Goal: Check status: Check status

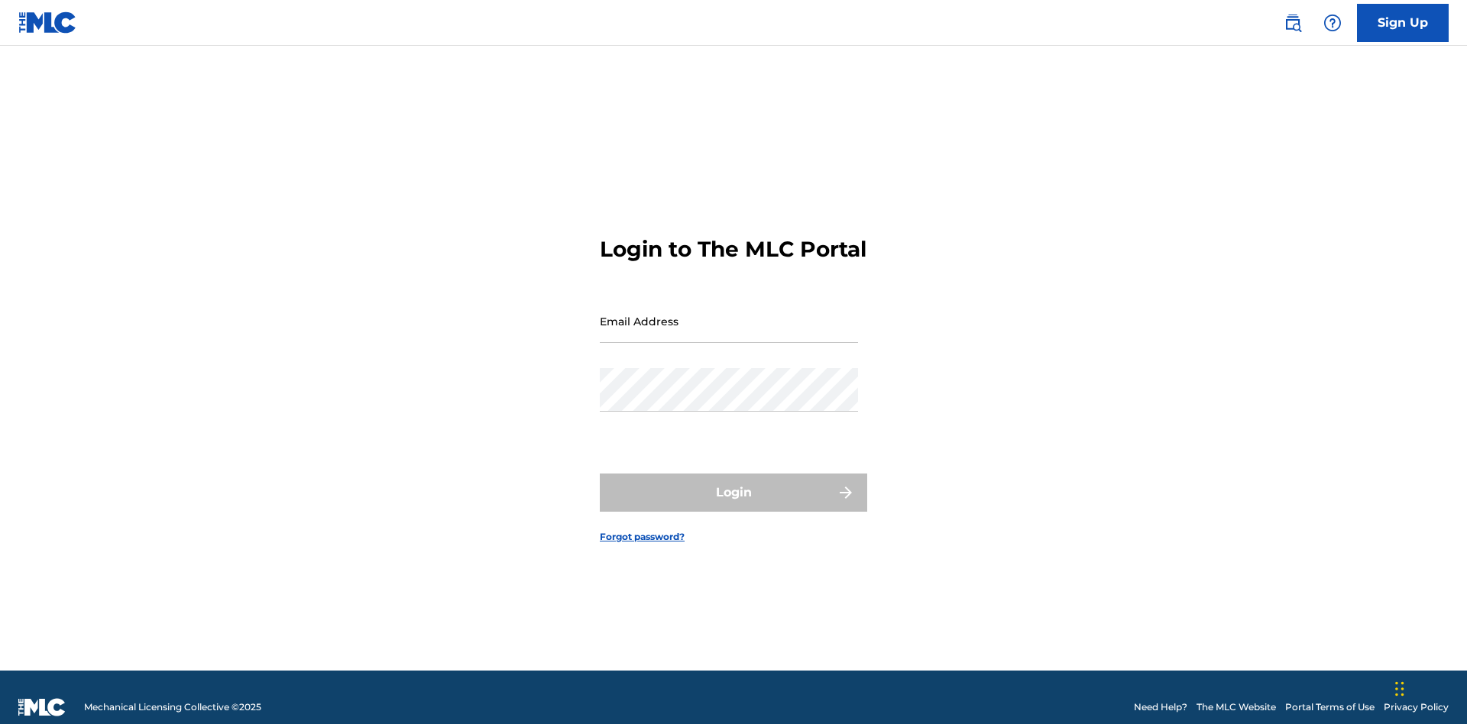
scroll to position [20, 0]
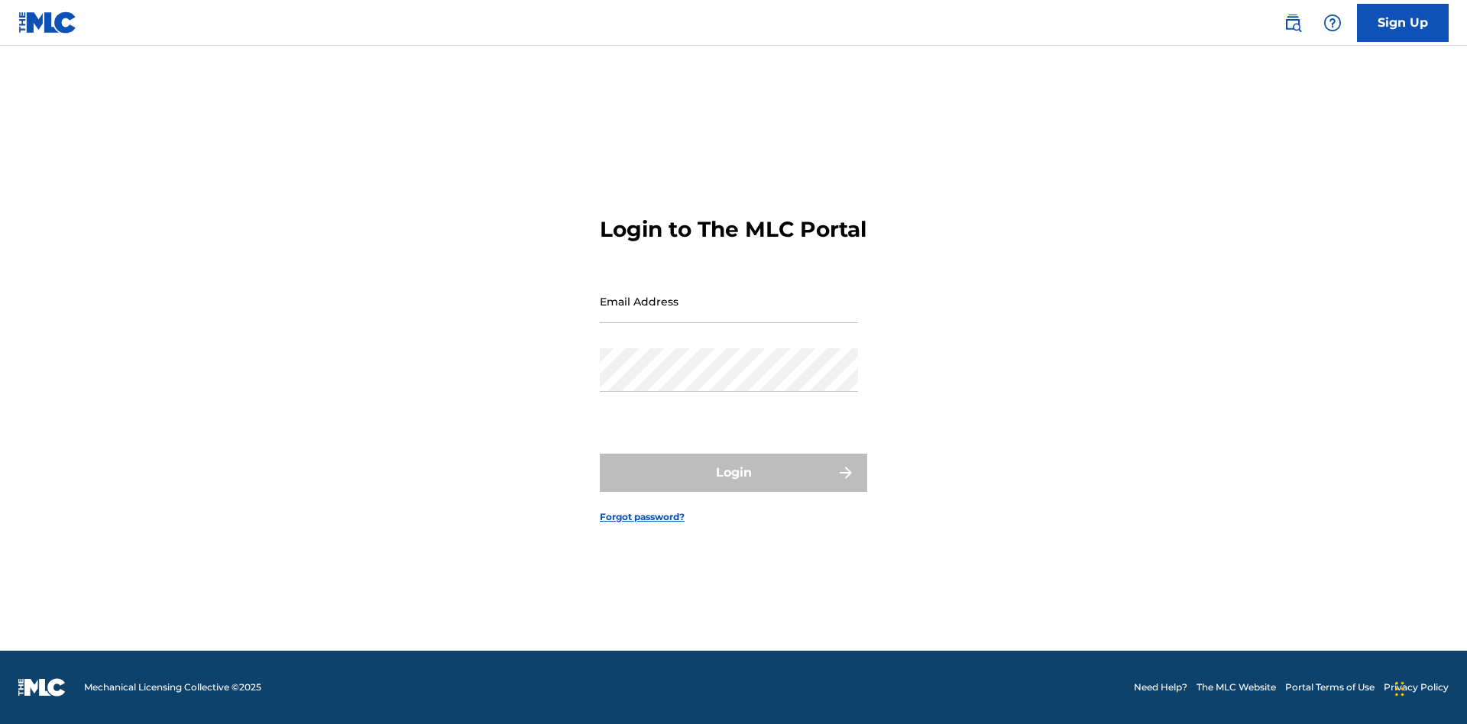
click at [729, 314] on input "Email Address" at bounding box center [729, 302] width 258 height 44
type input "[EMAIL_ADDRESS][DOMAIN_NAME]"
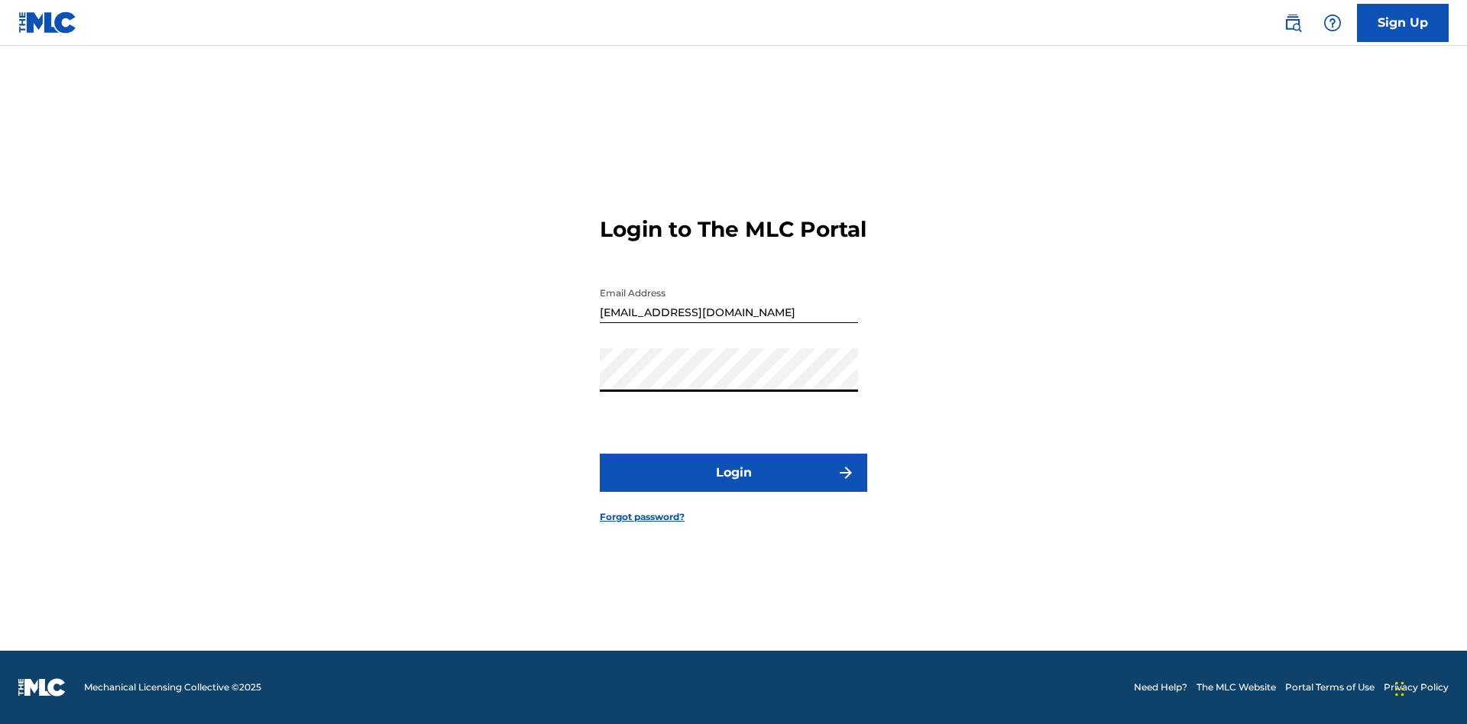
click at [733, 486] on button "Login" at bounding box center [733, 473] width 267 height 38
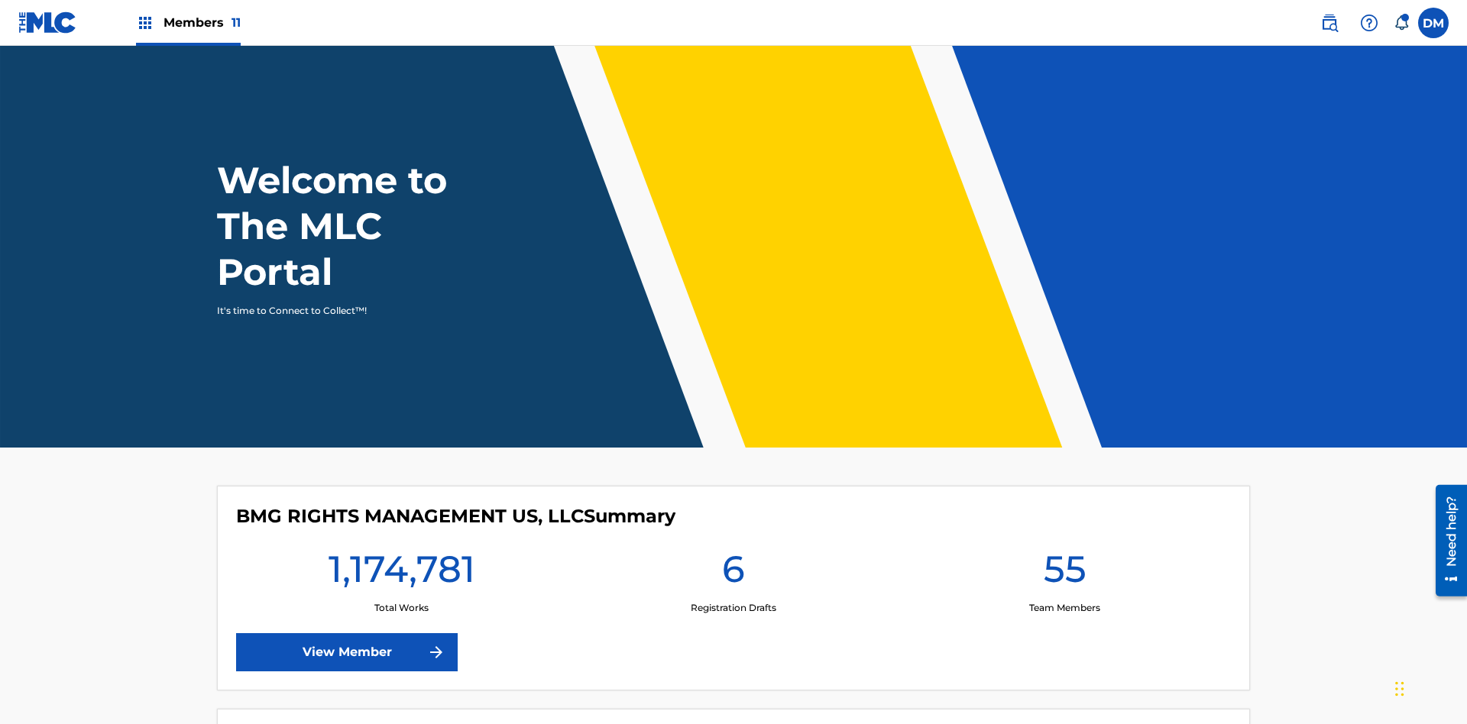
click at [188, 22] on span "Members 11" at bounding box center [201, 23] width 77 height 18
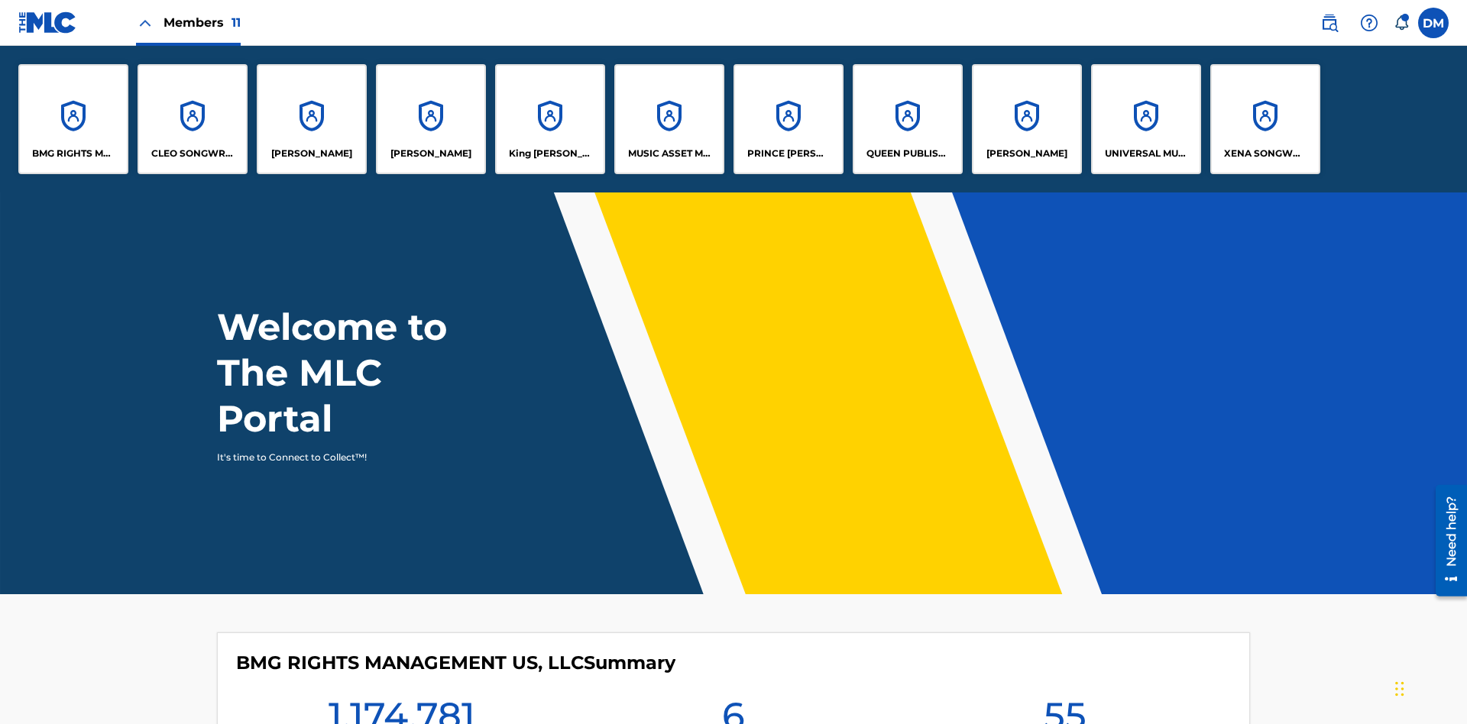
scroll to position [55, 0]
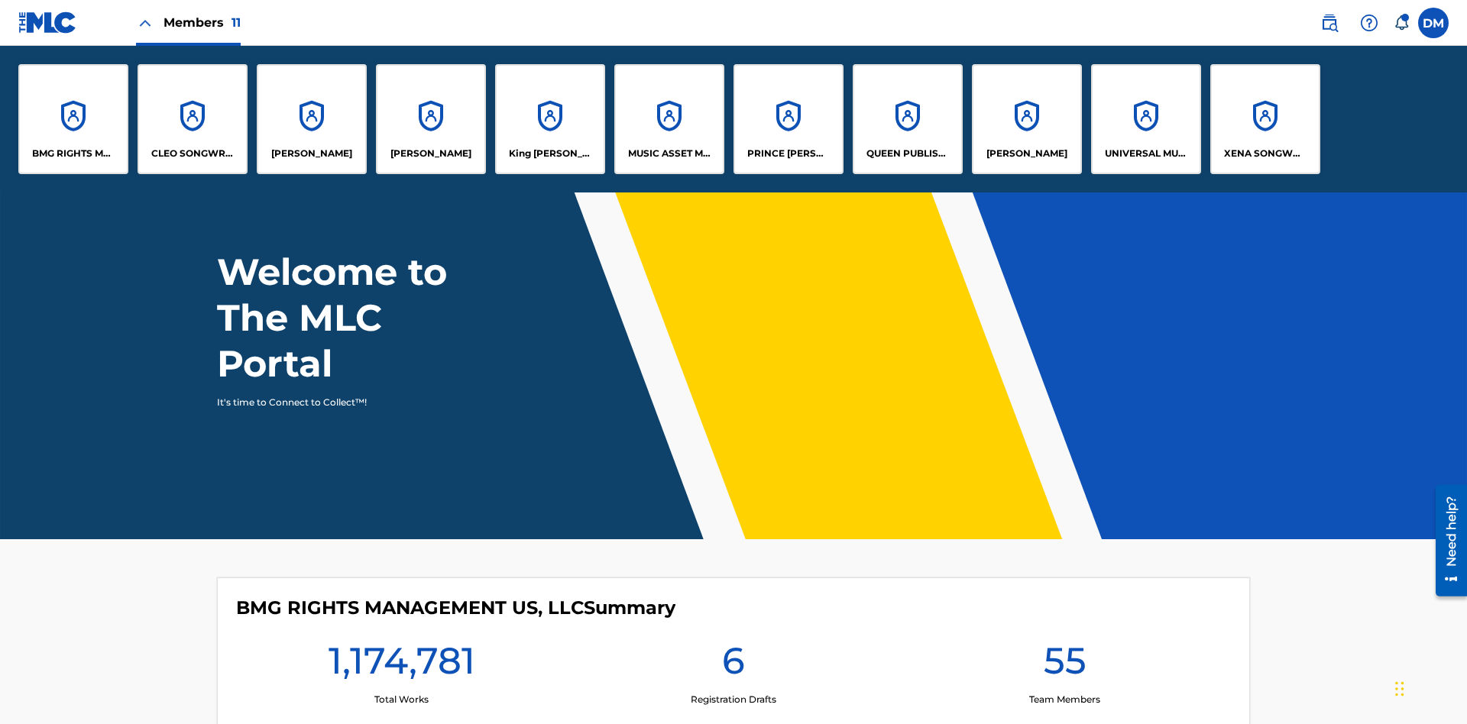
click at [1145, 154] on p "UNIVERSAL MUSIC PUB GROUP" at bounding box center [1146, 154] width 83 height 14
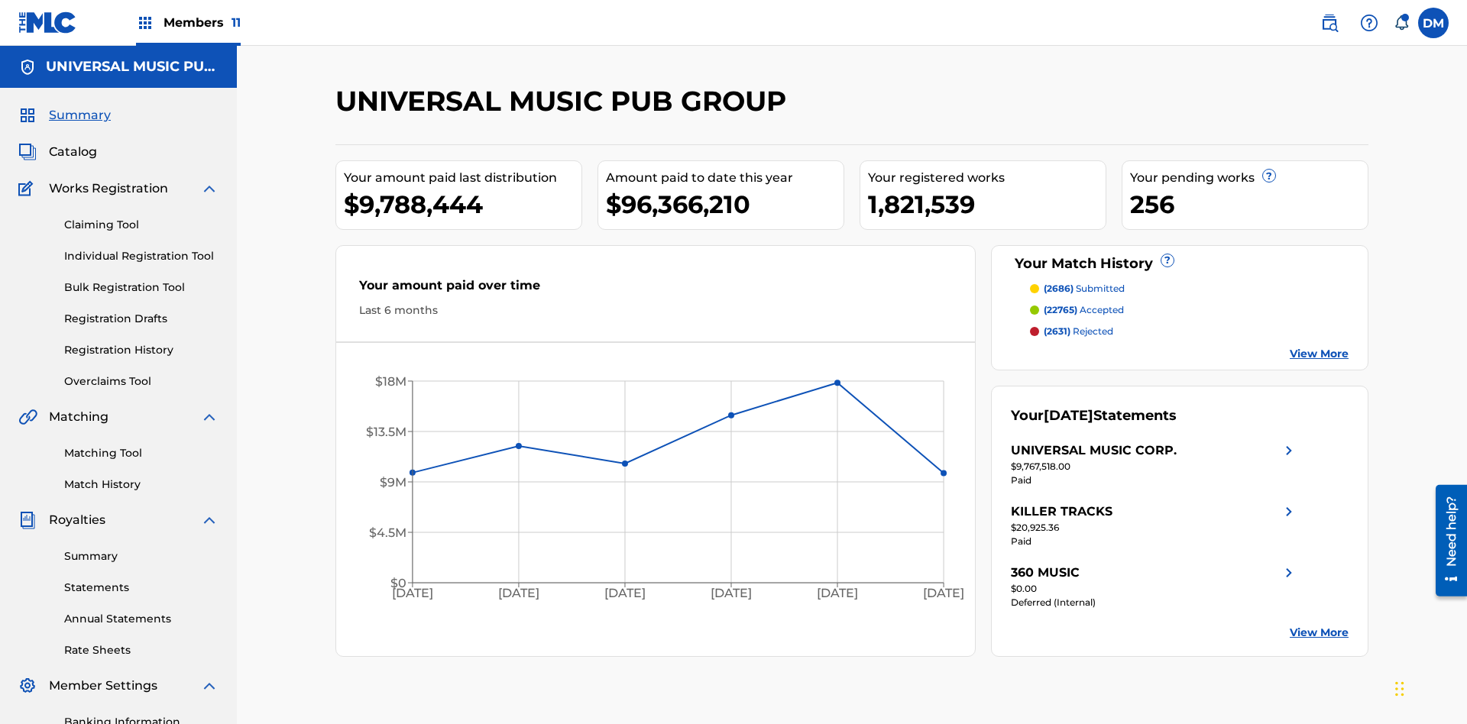
scroll to position [223, 0]
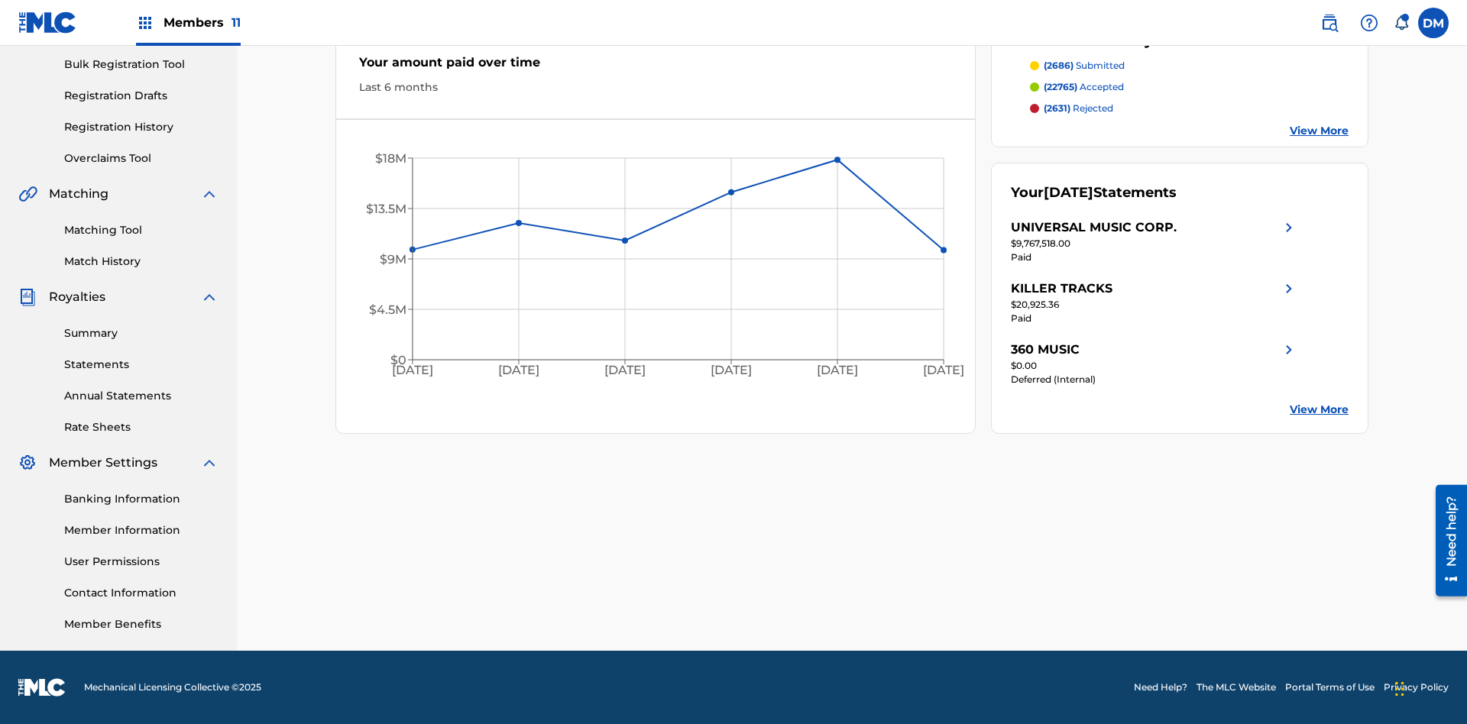
click at [141, 127] on link "Registration History" at bounding box center [141, 127] width 154 height 16
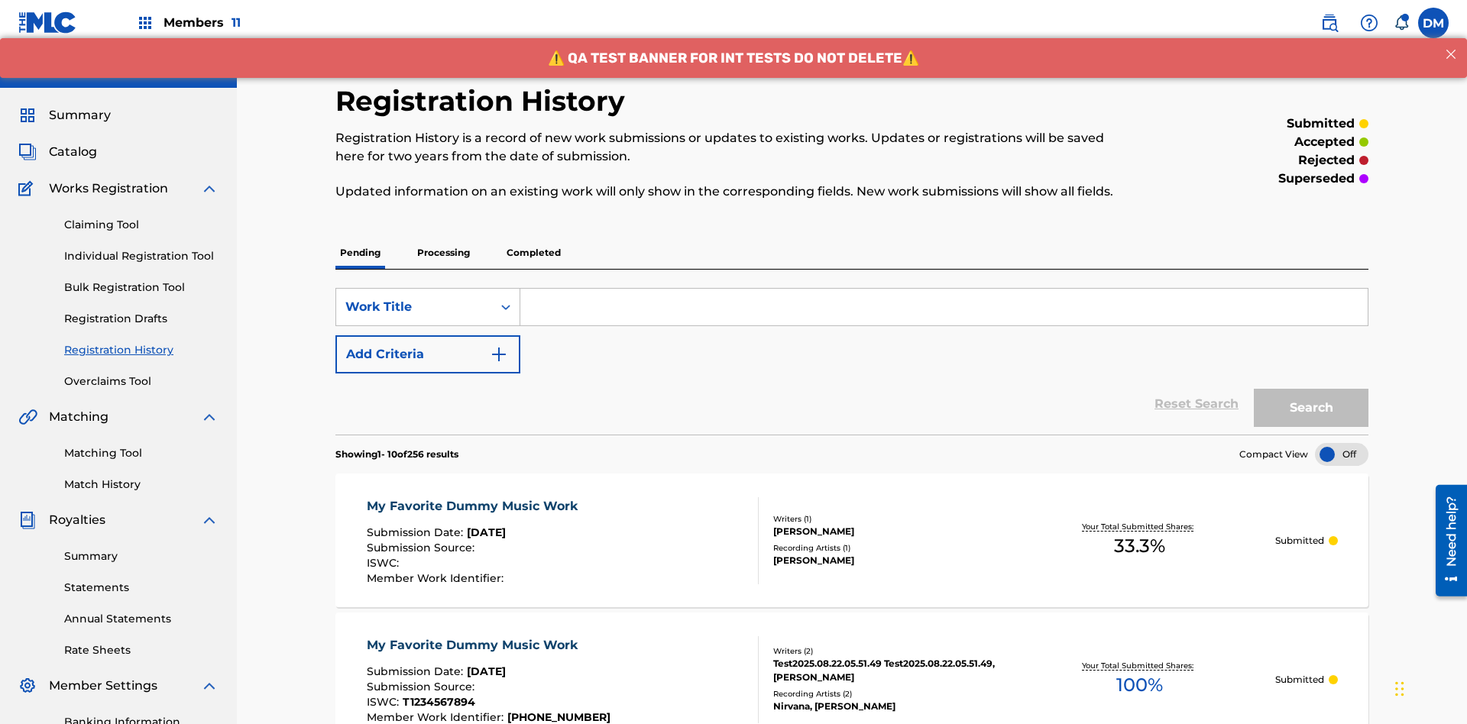
scroll to position [145, 0]
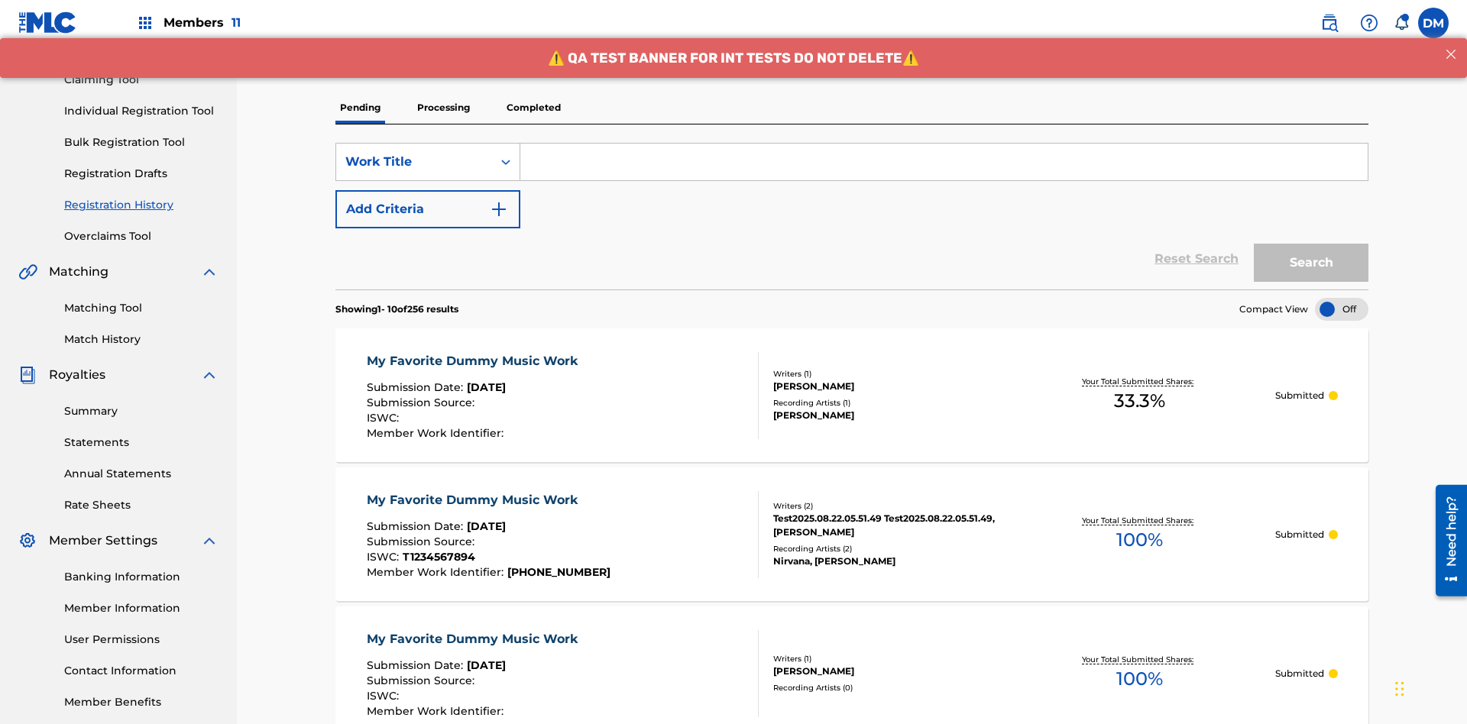
click at [443, 108] on p "Processing" at bounding box center [444, 108] width 62 height 32
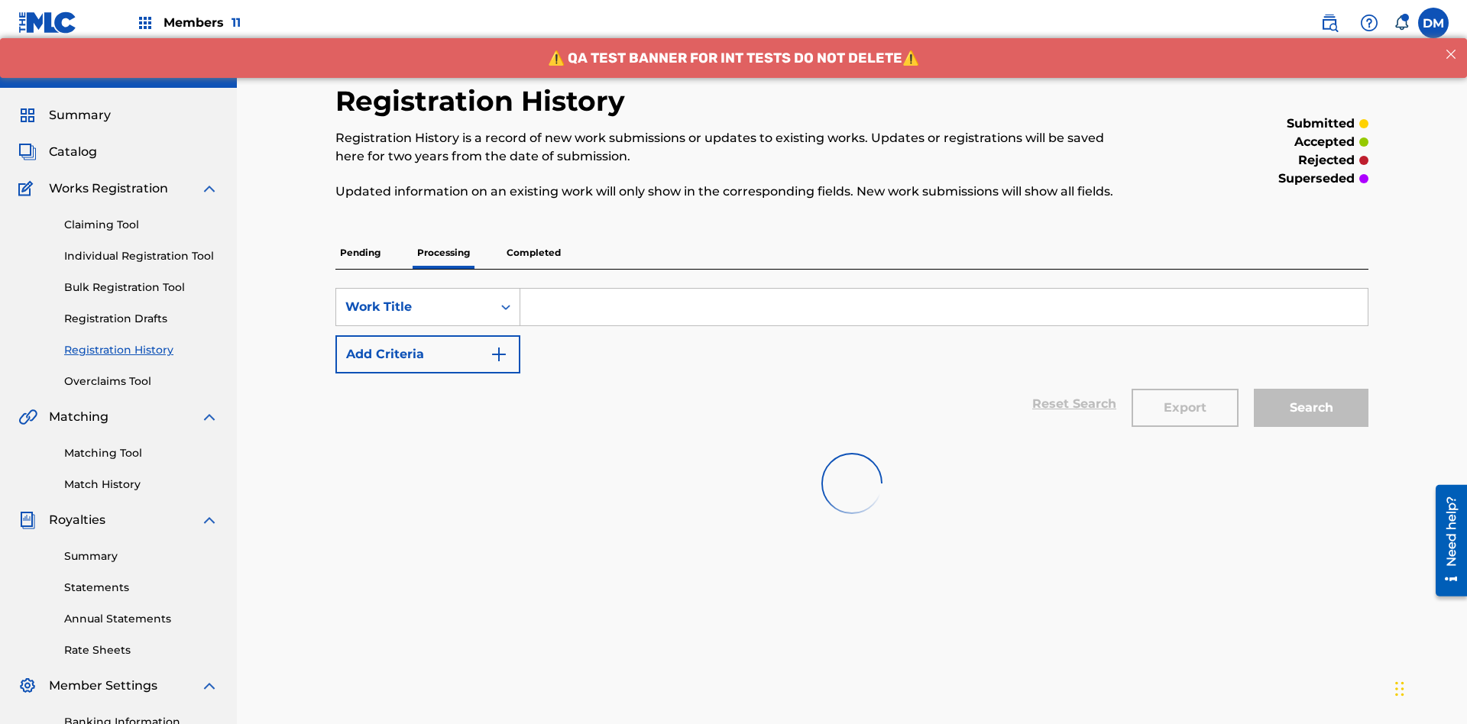
scroll to position [206, 0]
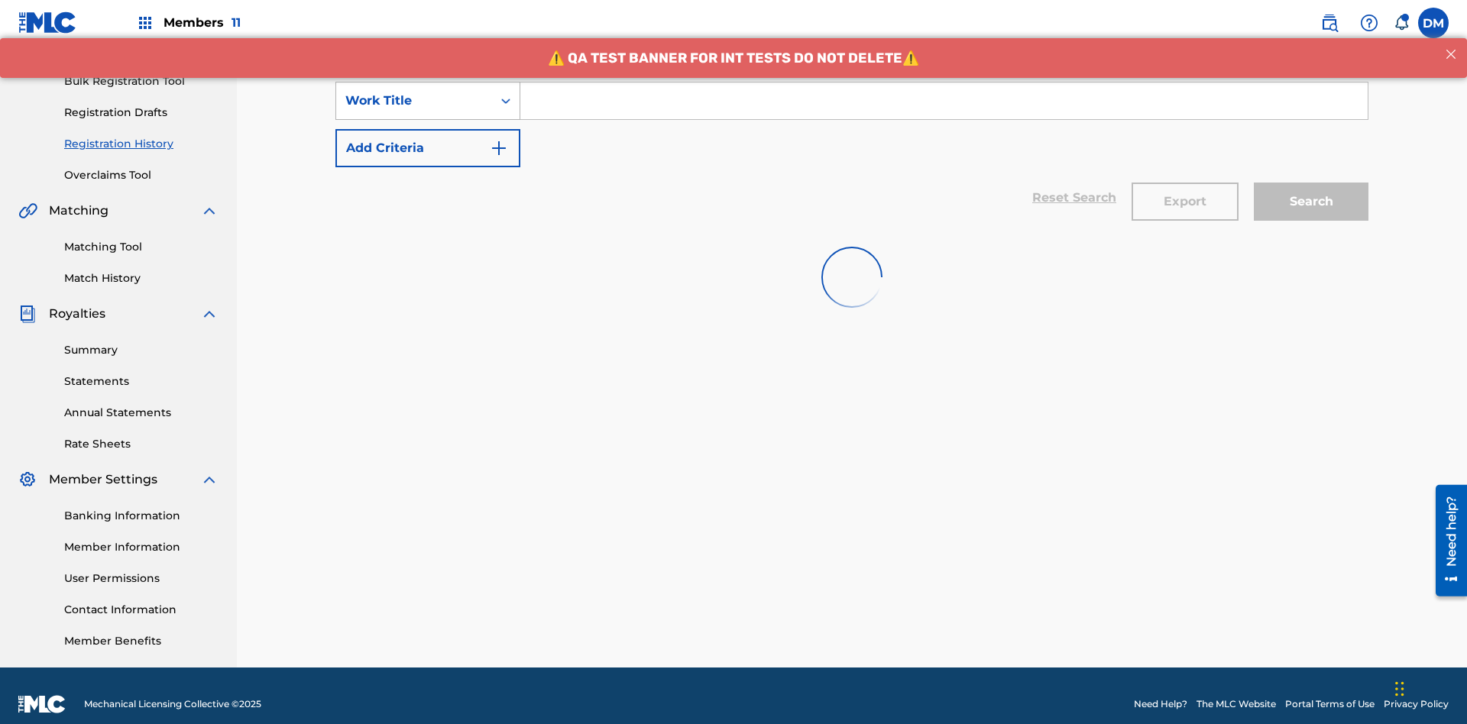
click at [414, 101] on div "Work Title" at bounding box center [414, 101] width 138 height 18
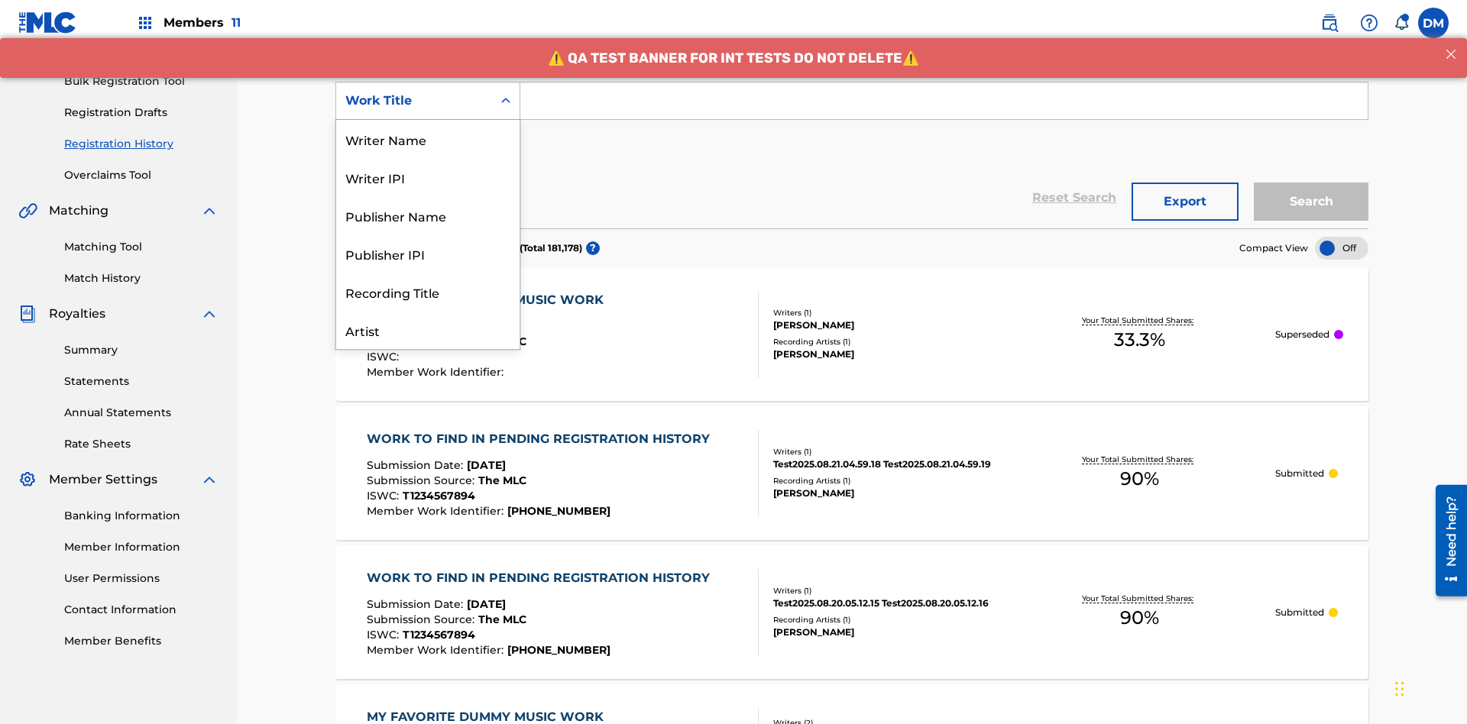
scroll to position [76, 0]
click at [428, 330] on div "Work Title" at bounding box center [427, 330] width 183 height 38
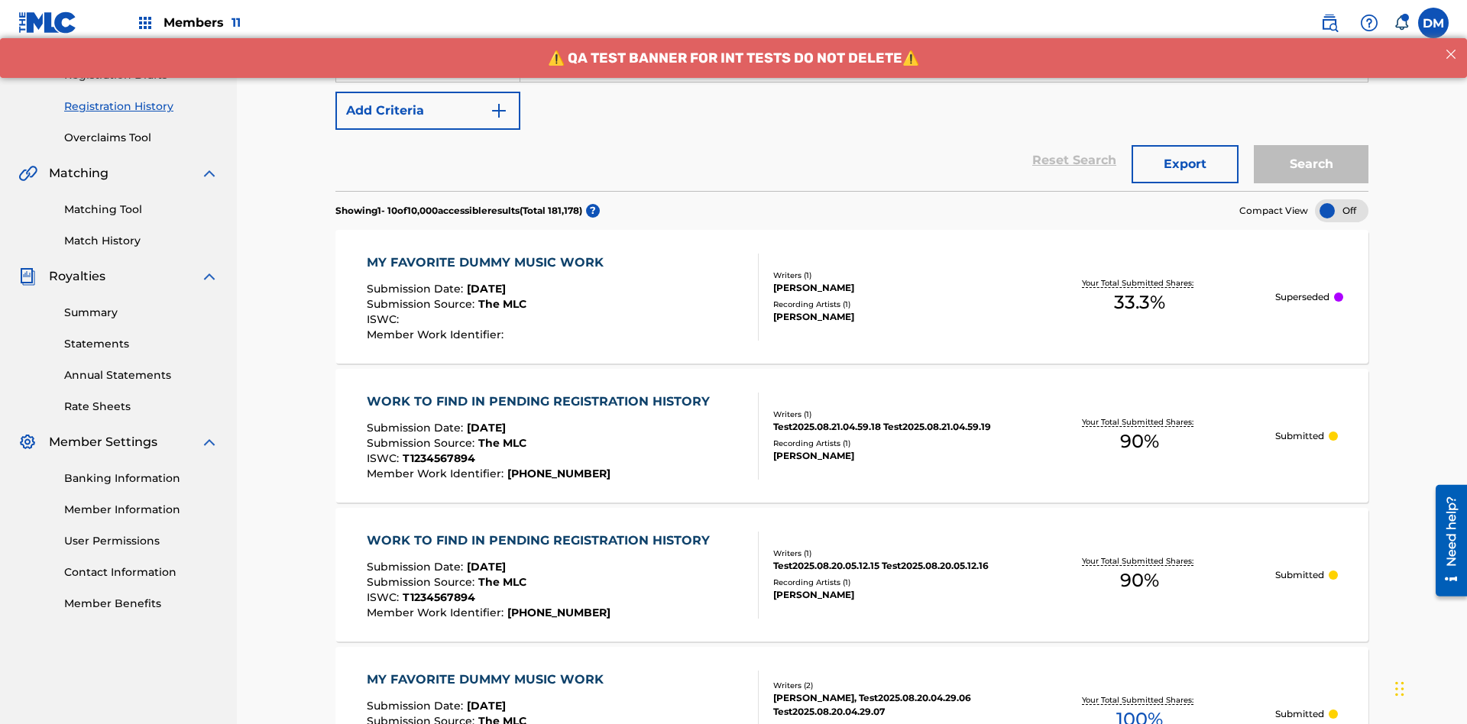
click at [428, 111] on button "Add Criteria" at bounding box center [427, 111] width 185 height 38
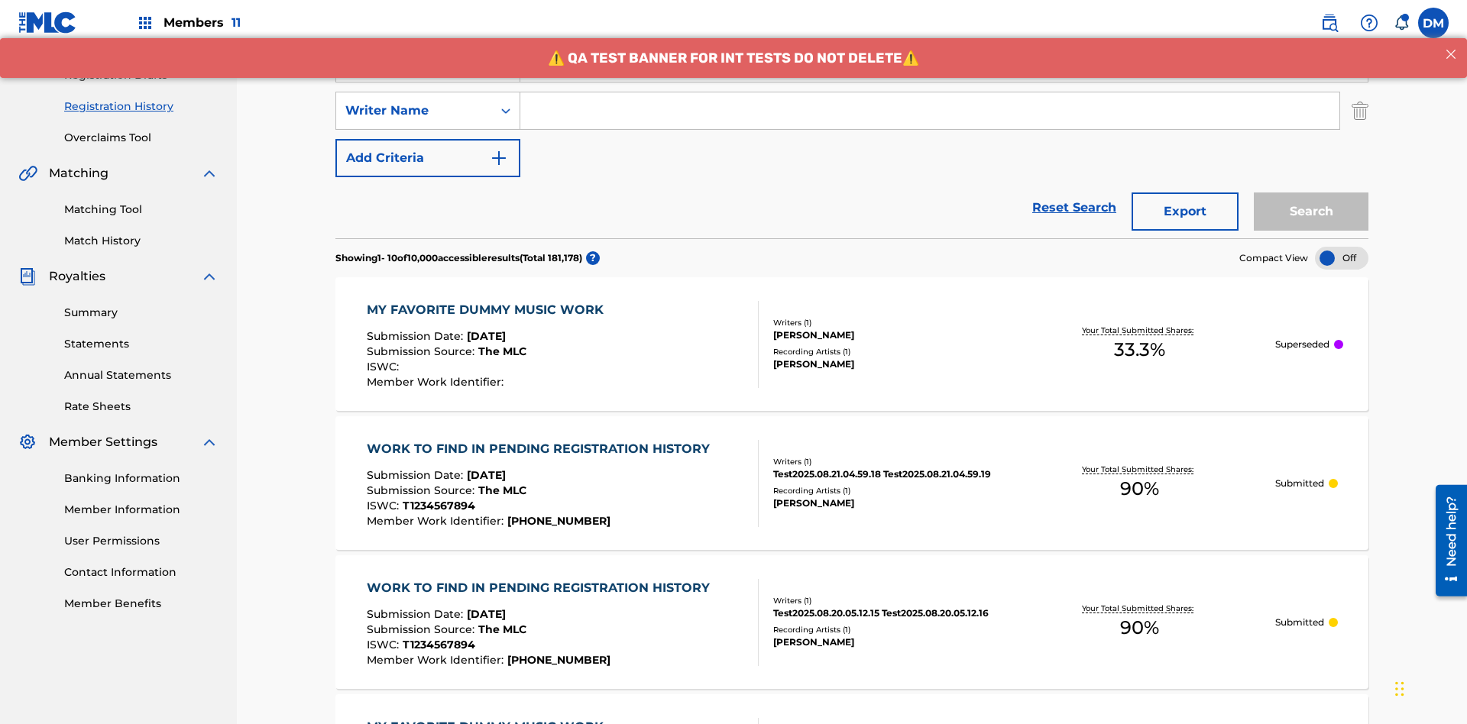
scroll to position [254, 0]
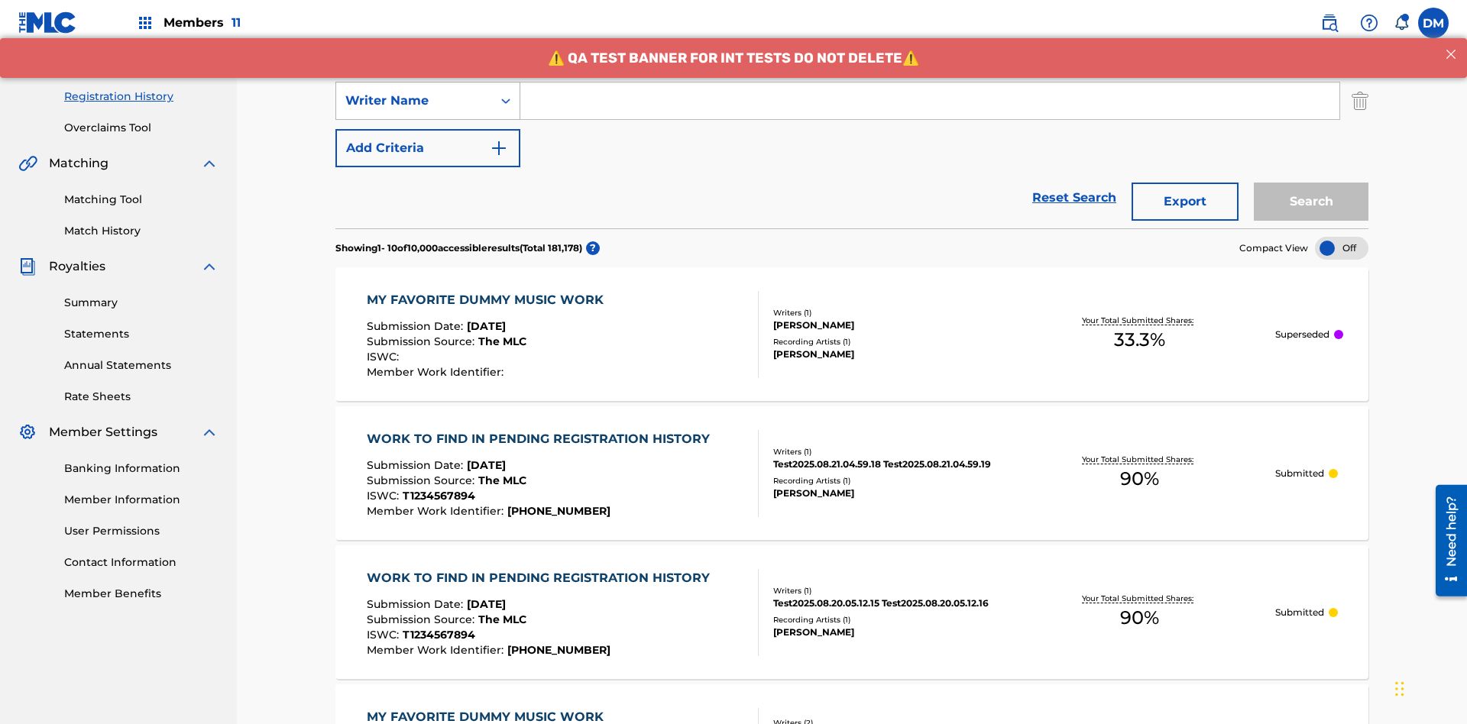
click at [414, 101] on div "Writer Name" at bounding box center [414, 101] width 138 height 18
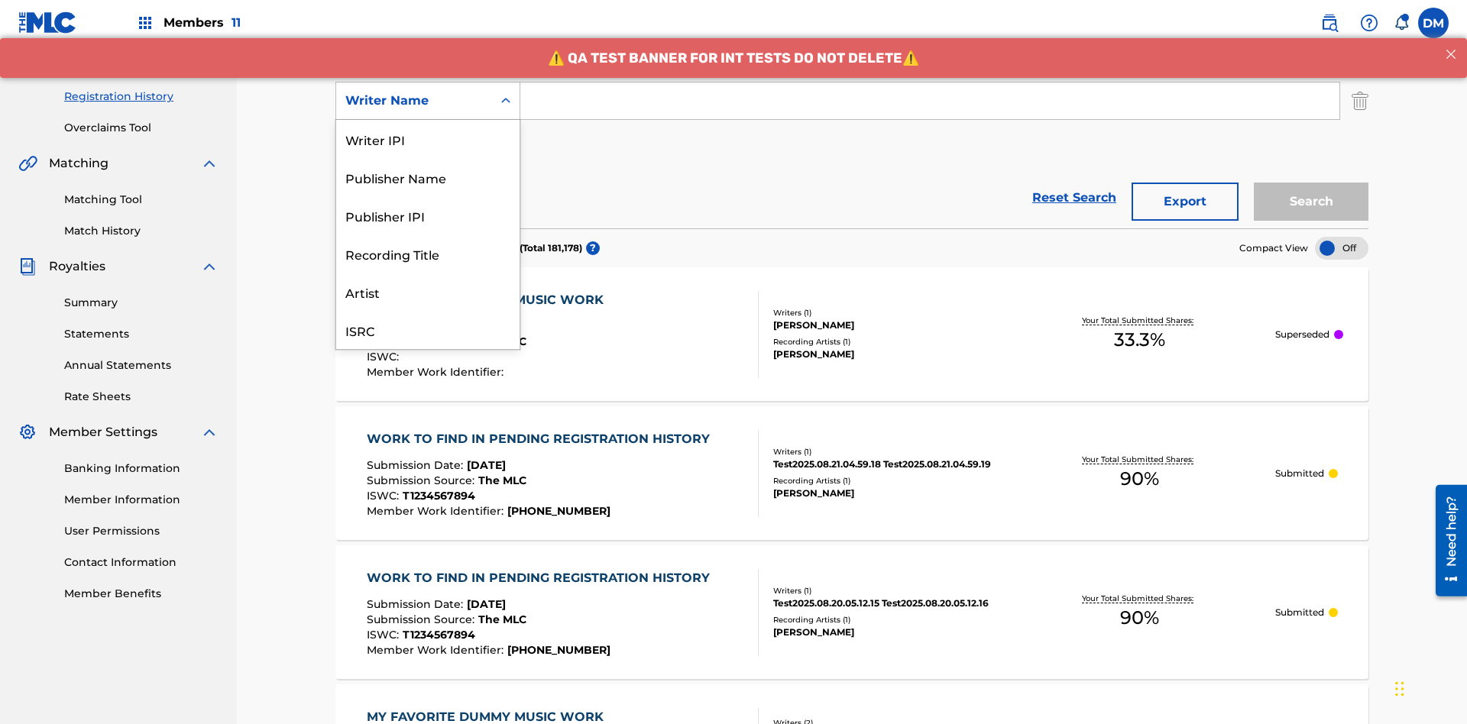
scroll to position [38, 0]
click at [428, 215] on div "Recording Title" at bounding box center [427, 215] width 183 height 38
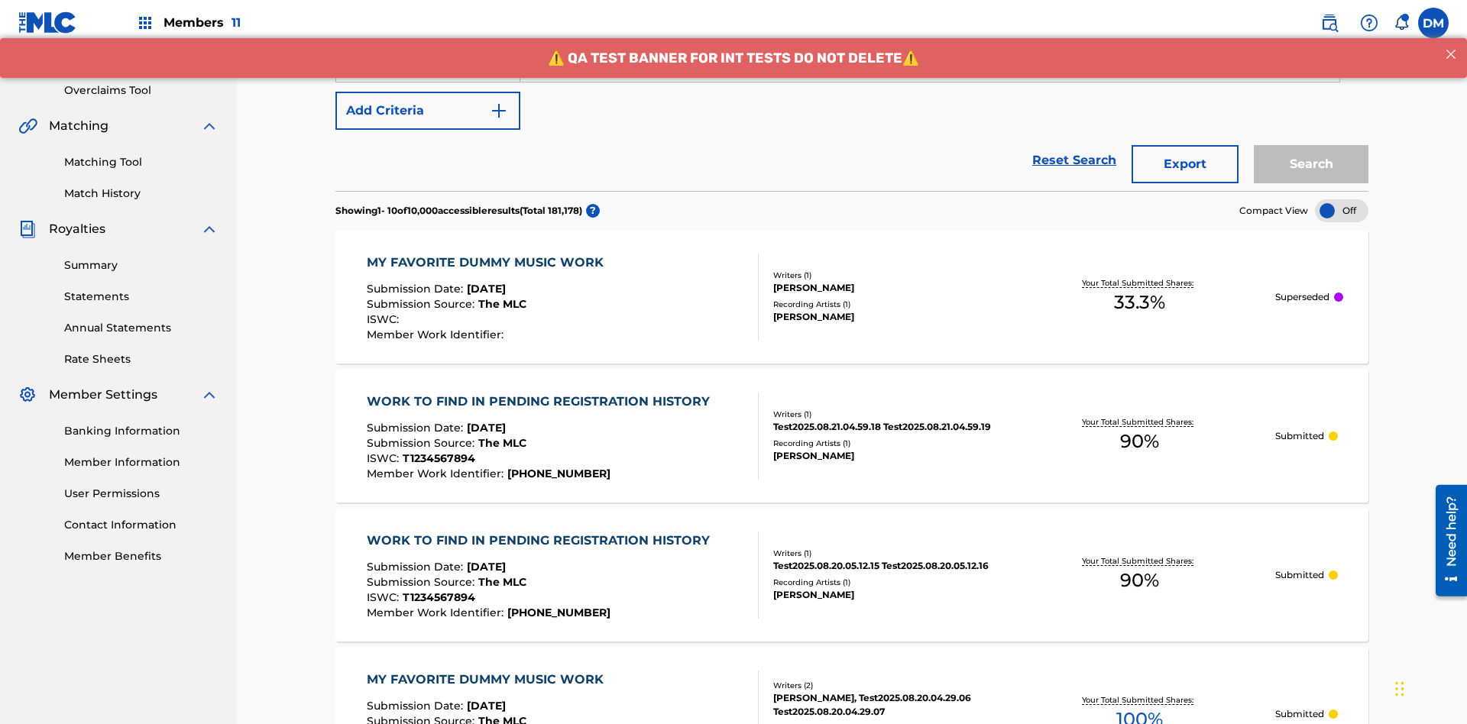
click at [428, 111] on button "Add Criteria" at bounding box center [427, 111] width 185 height 38
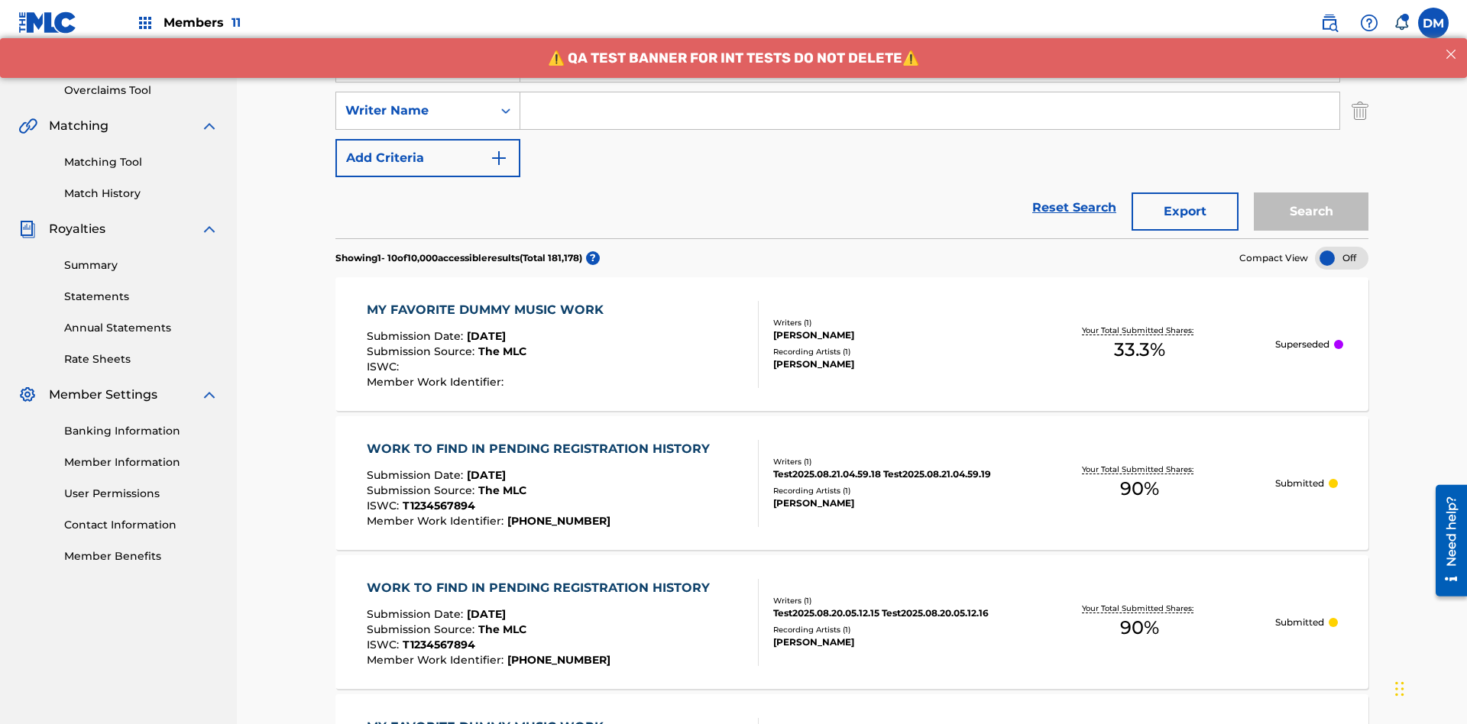
scroll to position [301, 0]
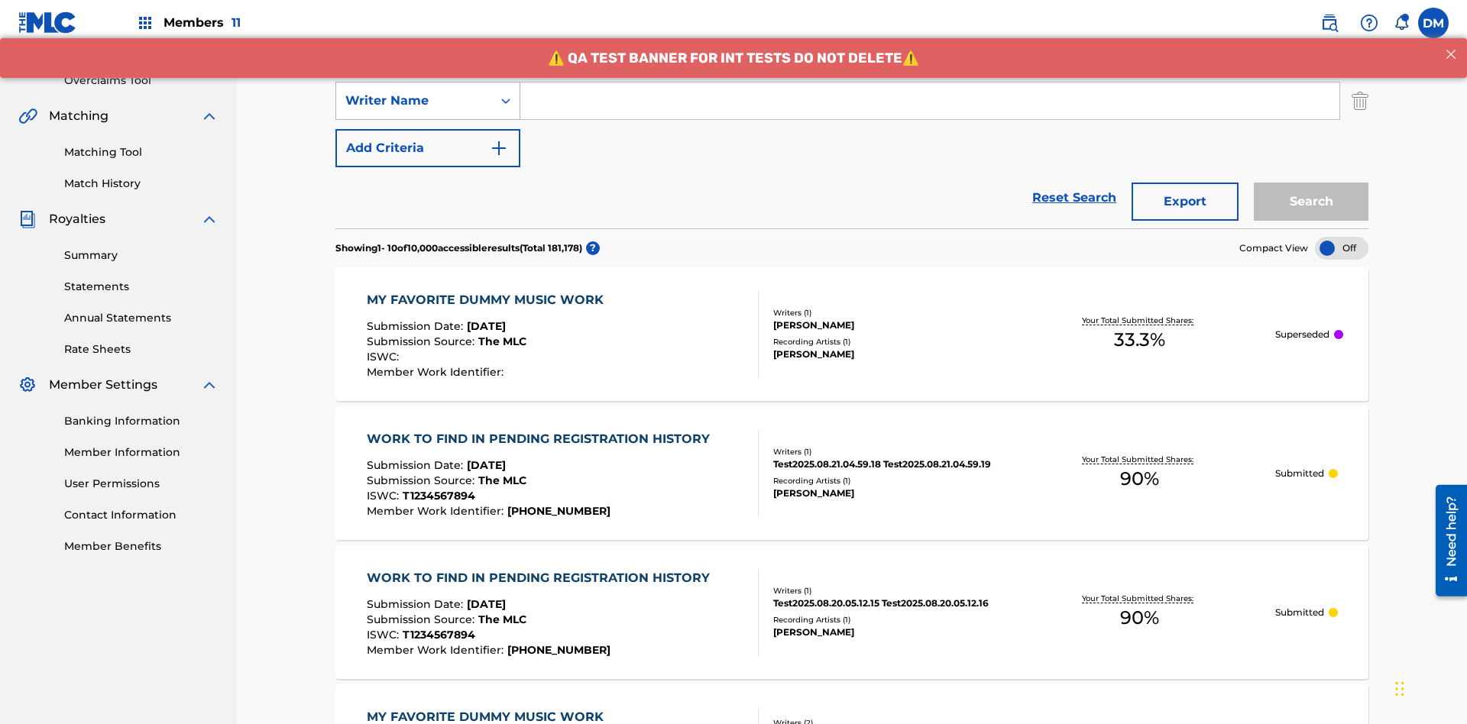
click at [414, 101] on div "Writer Name" at bounding box center [414, 101] width 138 height 18
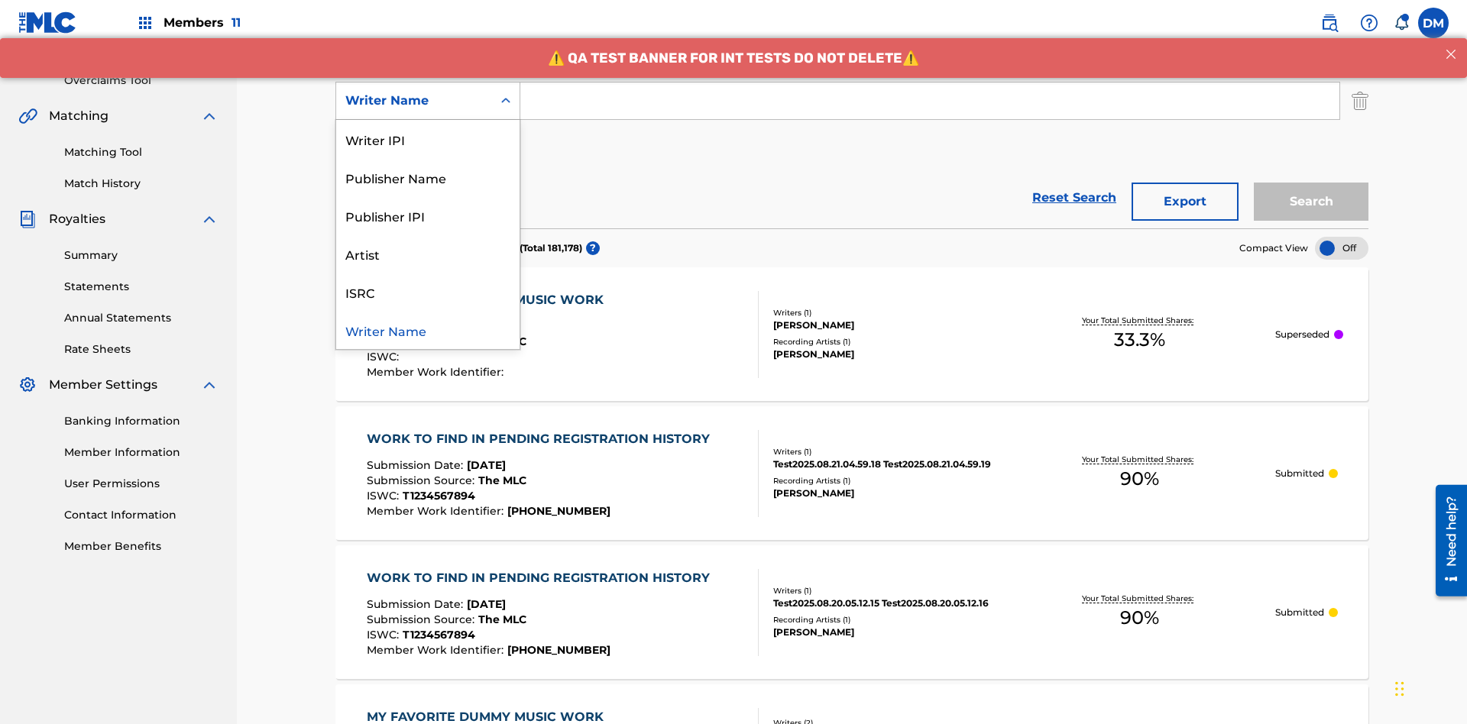
click at [428, 292] on div "ISRC" at bounding box center [427, 292] width 183 height 38
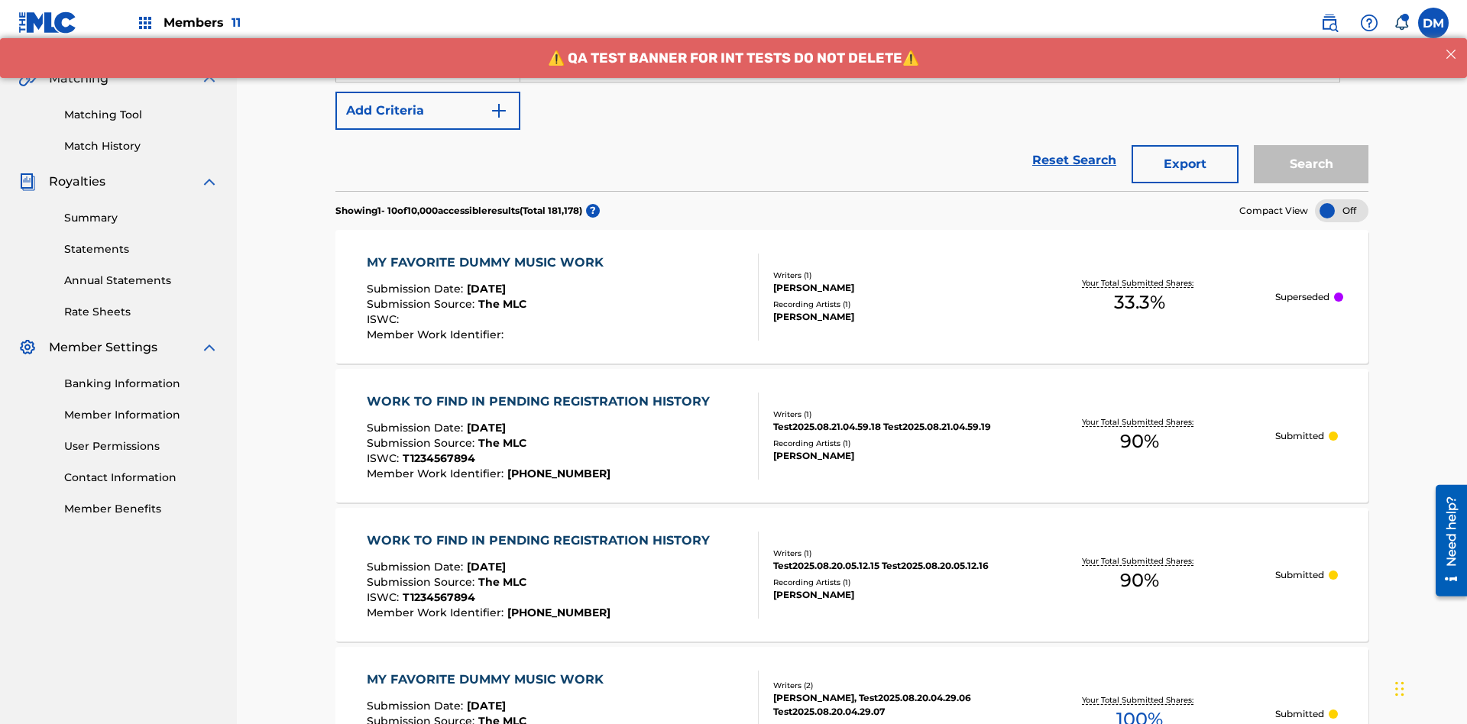
click at [428, 111] on button "Add Criteria" at bounding box center [427, 111] width 185 height 38
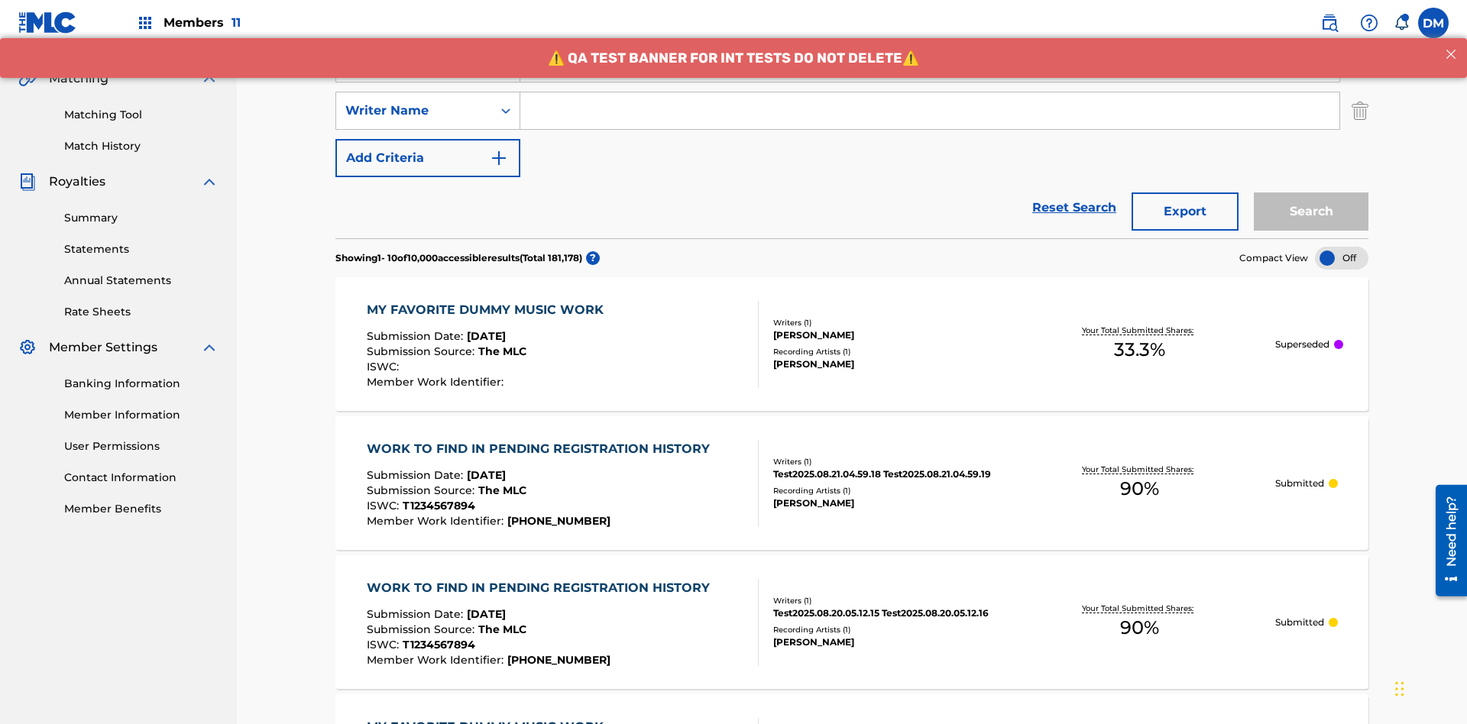
scroll to position [348, 0]
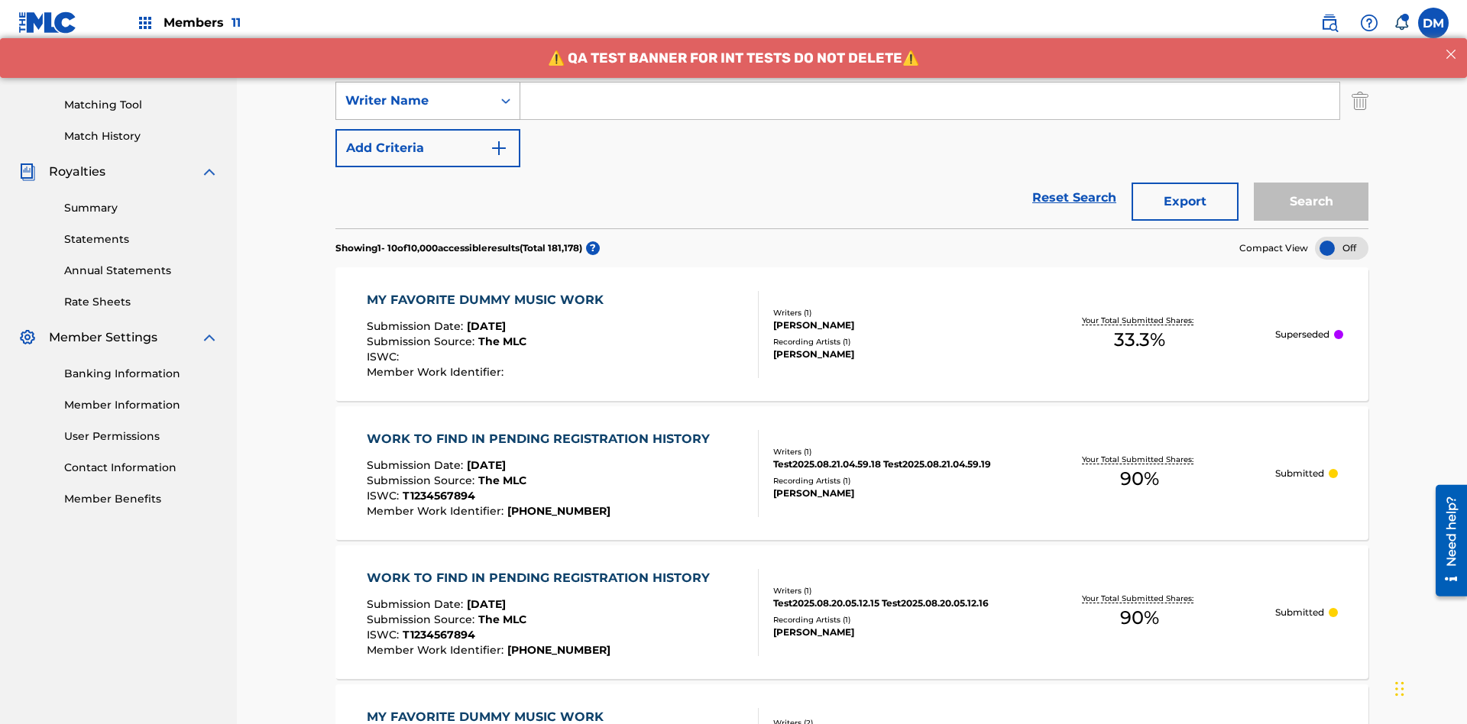
click at [414, 101] on div "Writer Name" at bounding box center [414, 101] width 138 height 18
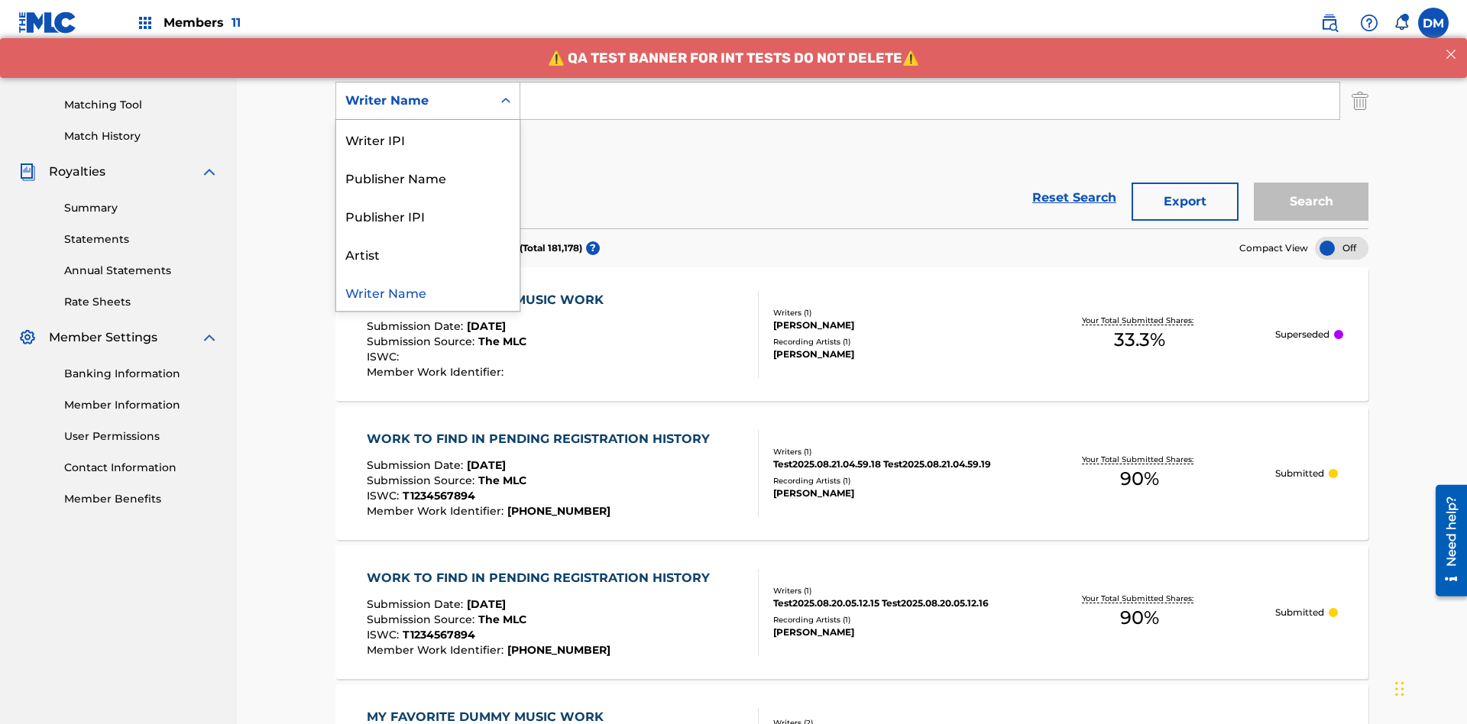
click at [428, 292] on div "Writer Name" at bounding box center [427, 292] width 183 height 38
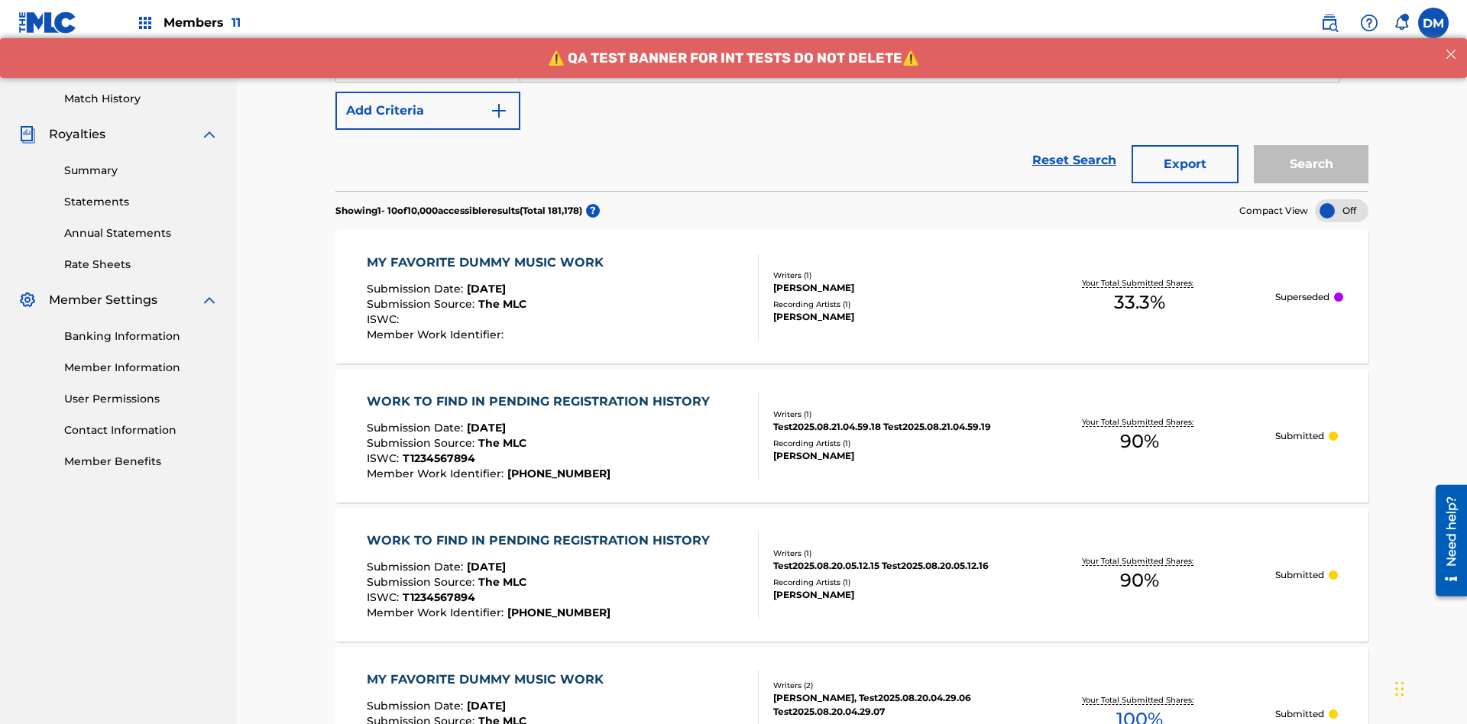
click at [428, 111] on button "Add Criteria" at bounding box center [427, 111] width 185 height 38
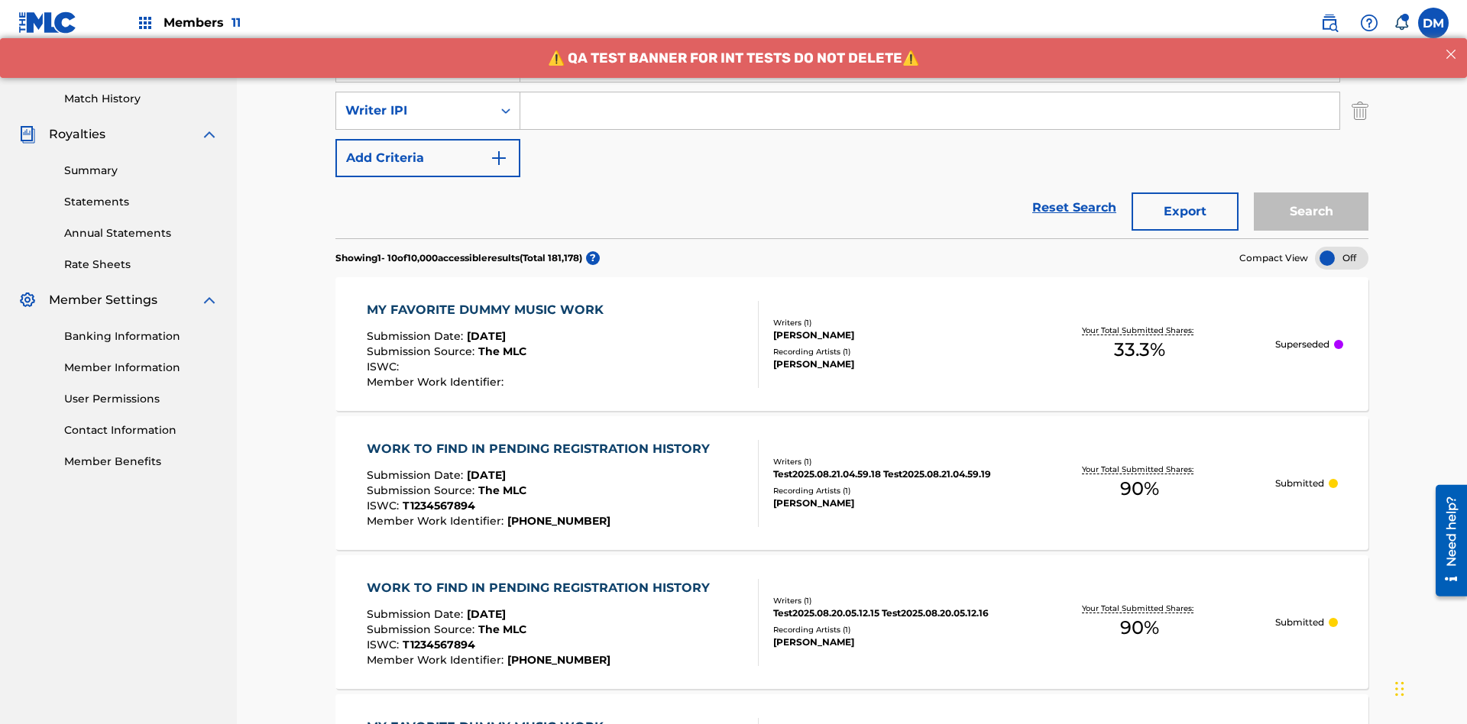
scroll to position [396, 0]
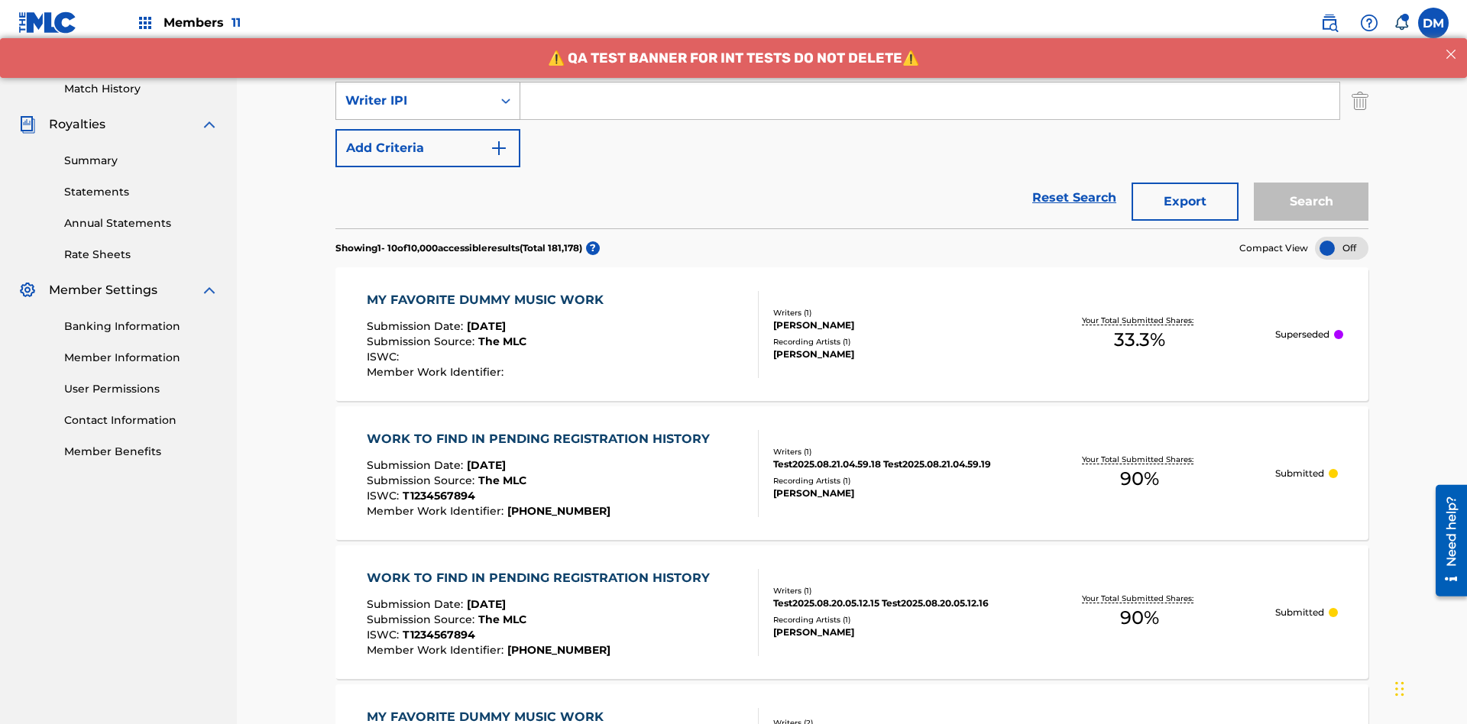
click at [414, 101] on div "Writer IPI" at bounding box center [414, 101] width 138 height 18
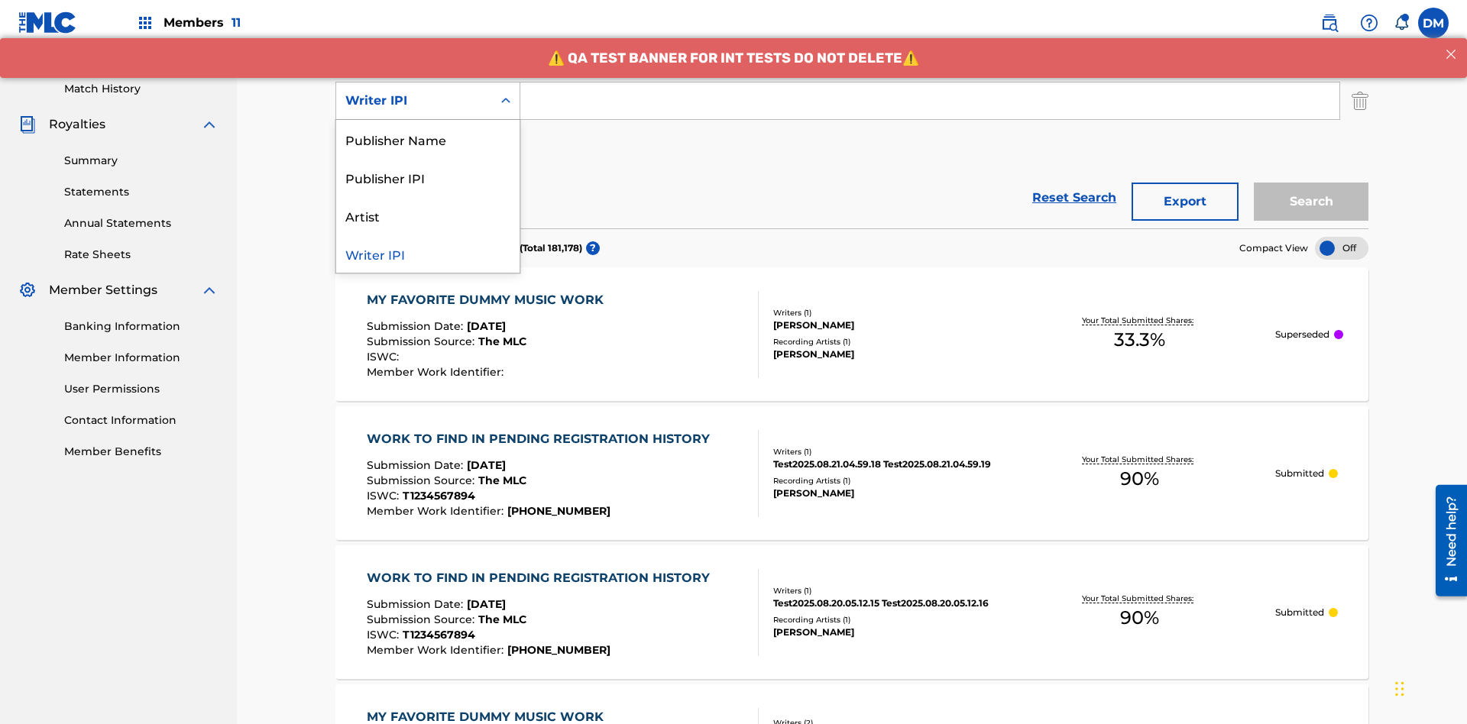
click at [428, 139] on div "Publisher Name" at bounding box center [427, 139] width 183 height 38
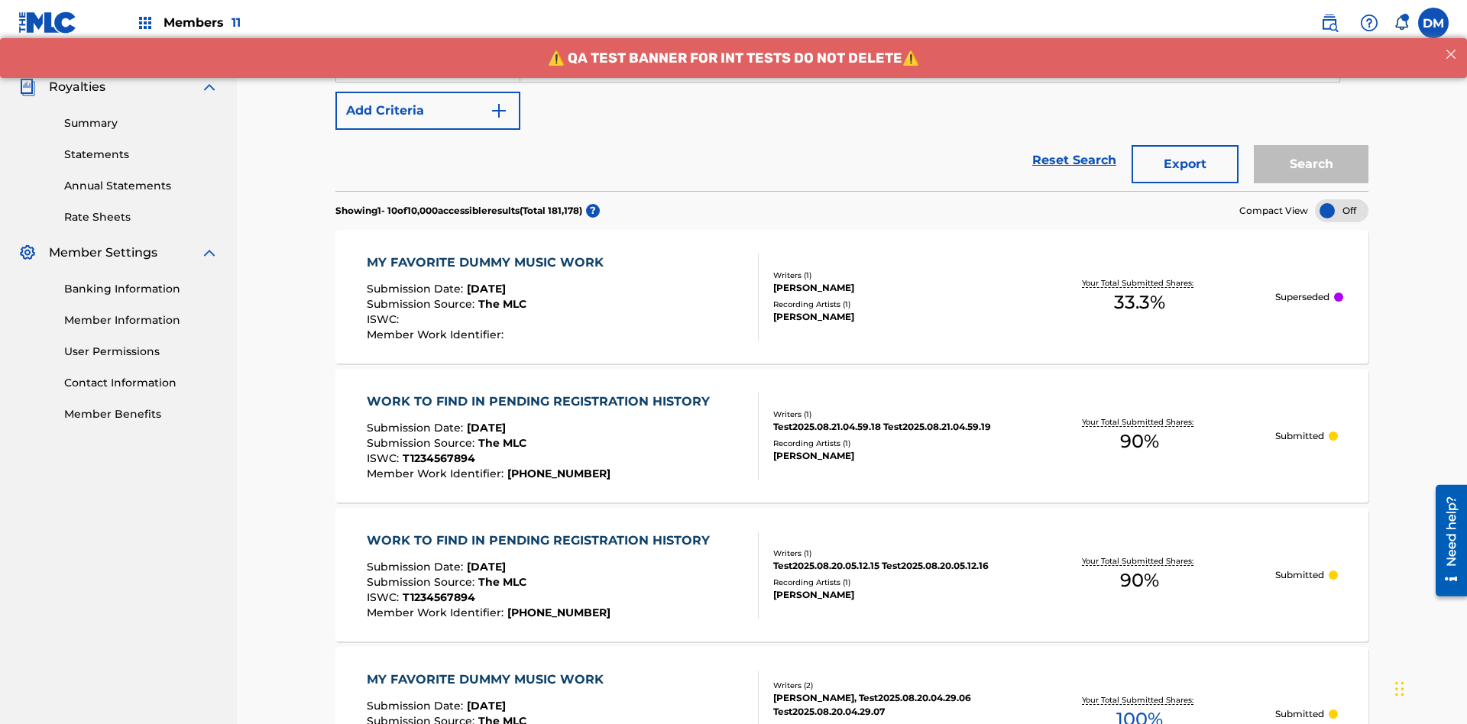
click at [428, 111] on button "Add Criteria" at bounding box center [427, 111] width 185 height 38
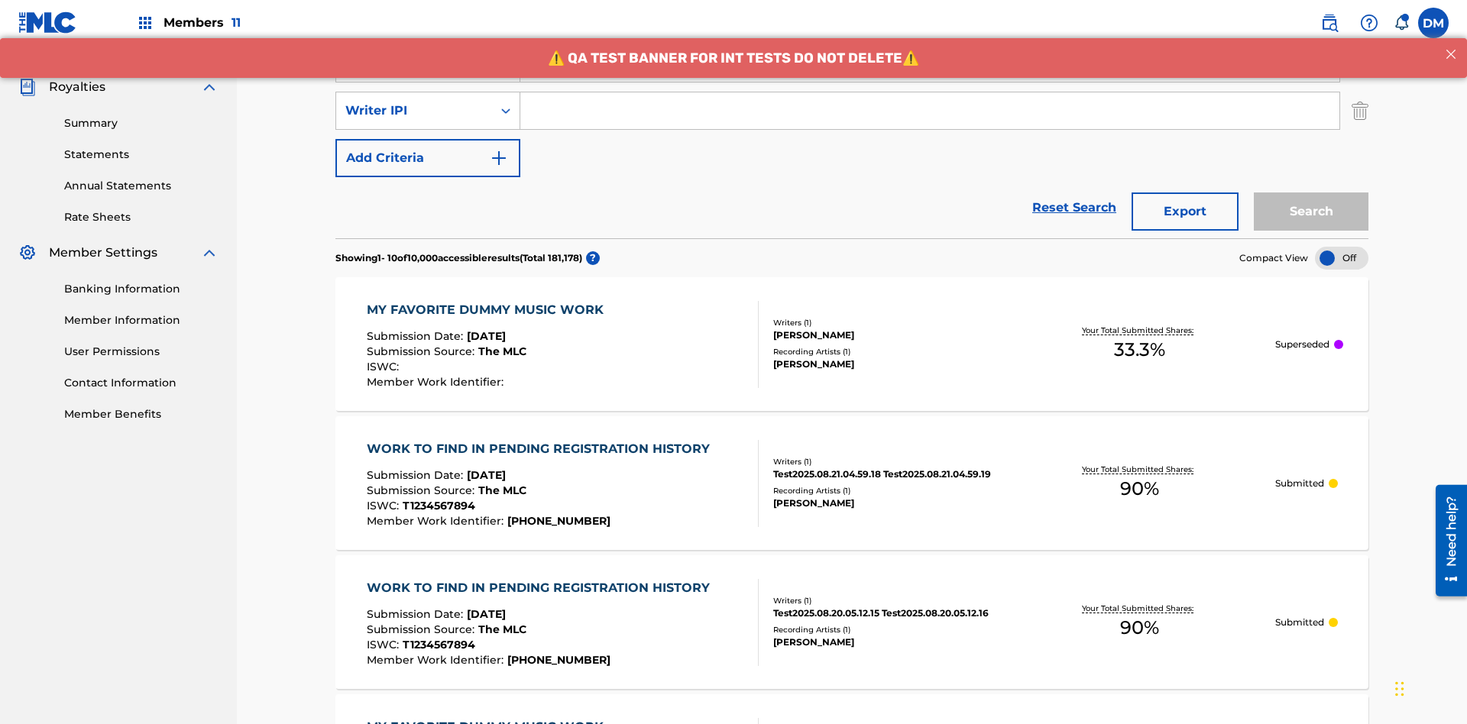
scroll to position [443, 0]
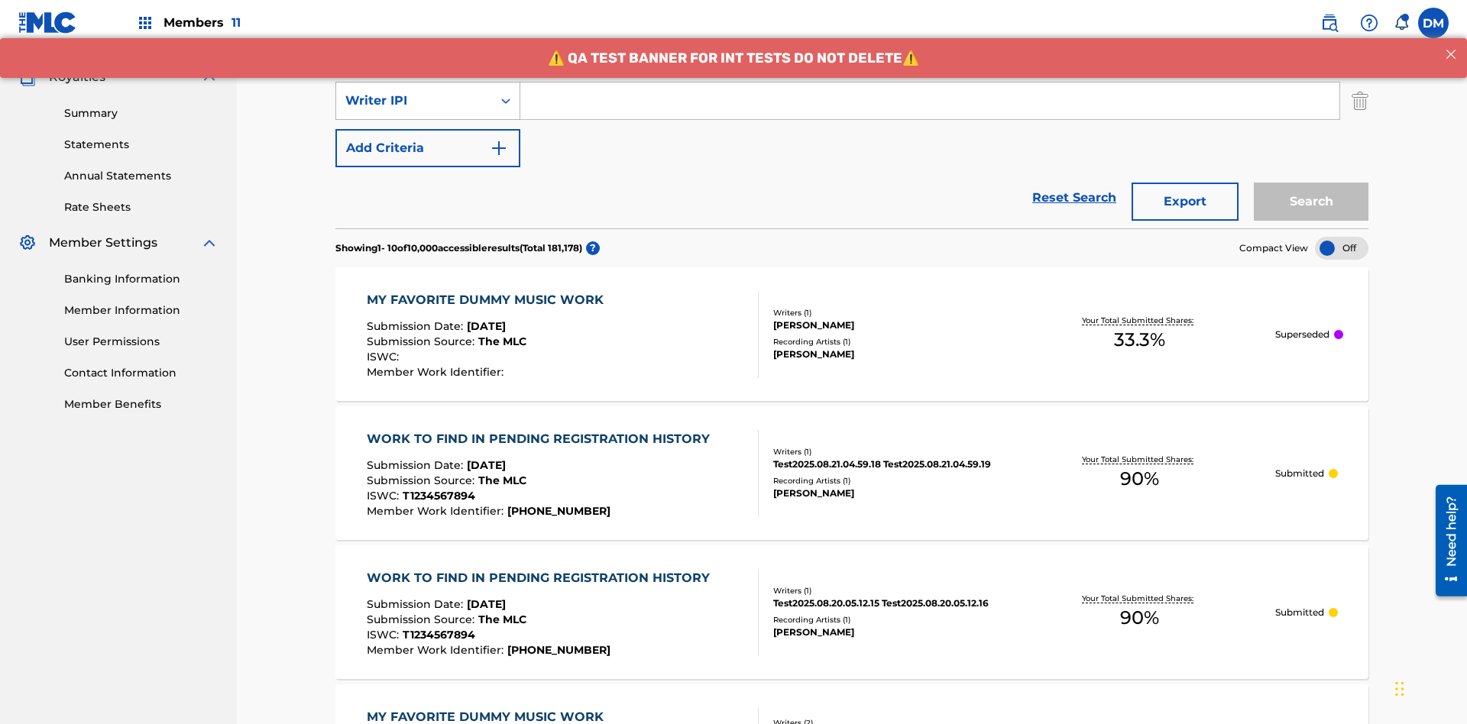
click at [414, 101] on div "Writer IPI" at bounding box center [414, 101] width 138 height 18
click at [428, 139] on div "Publisher IPI" at bounding box center [427, 139] width 183 height 38
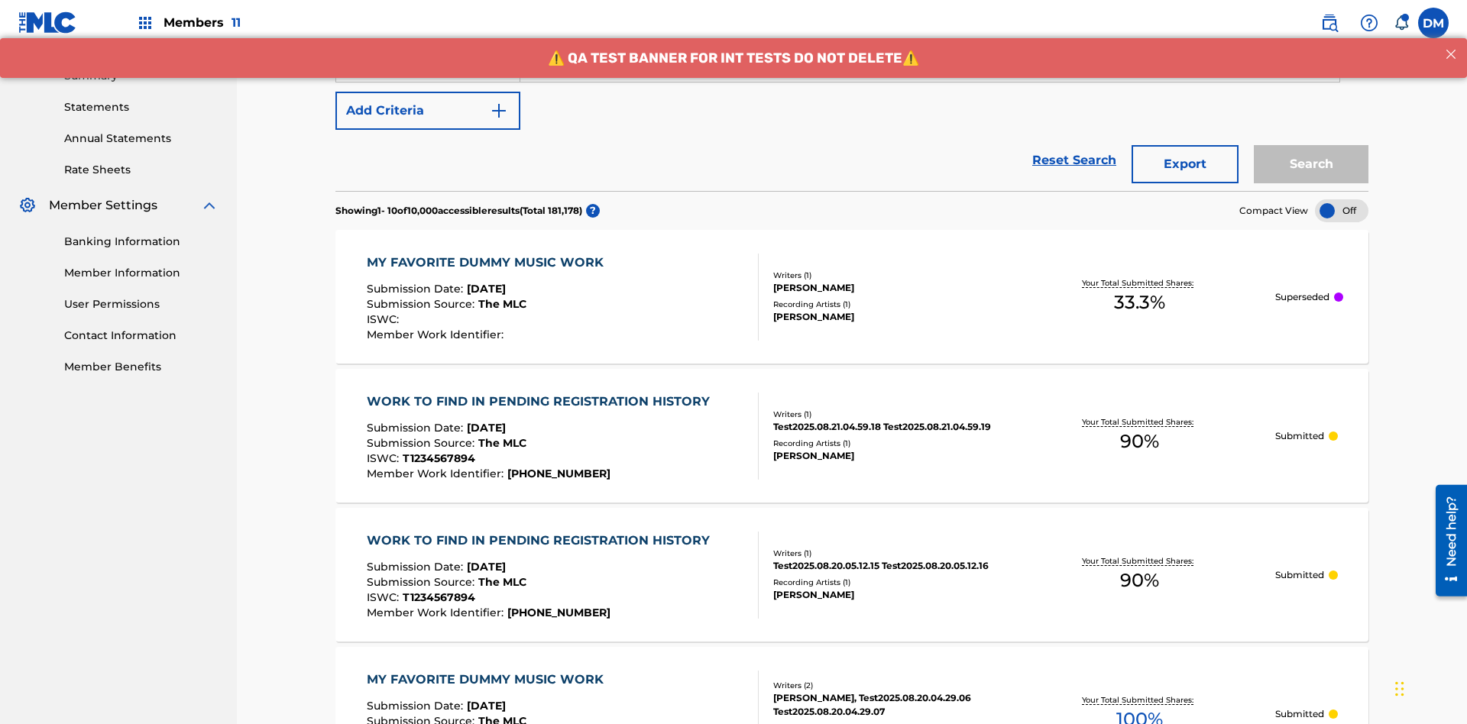
click at [428, 111] on button "Add Criteria" at bounding box center [427, 111] width 185 height 38
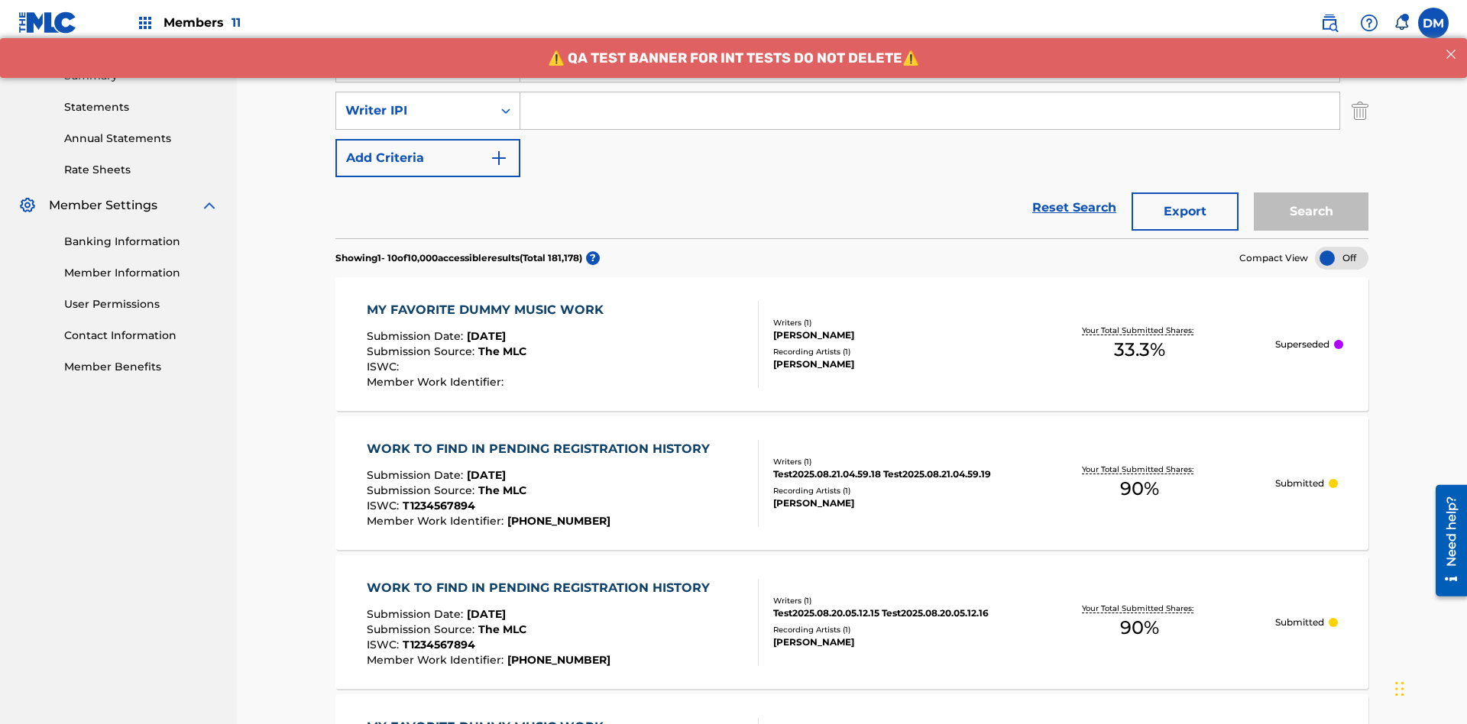
scroll to position [490, 0]
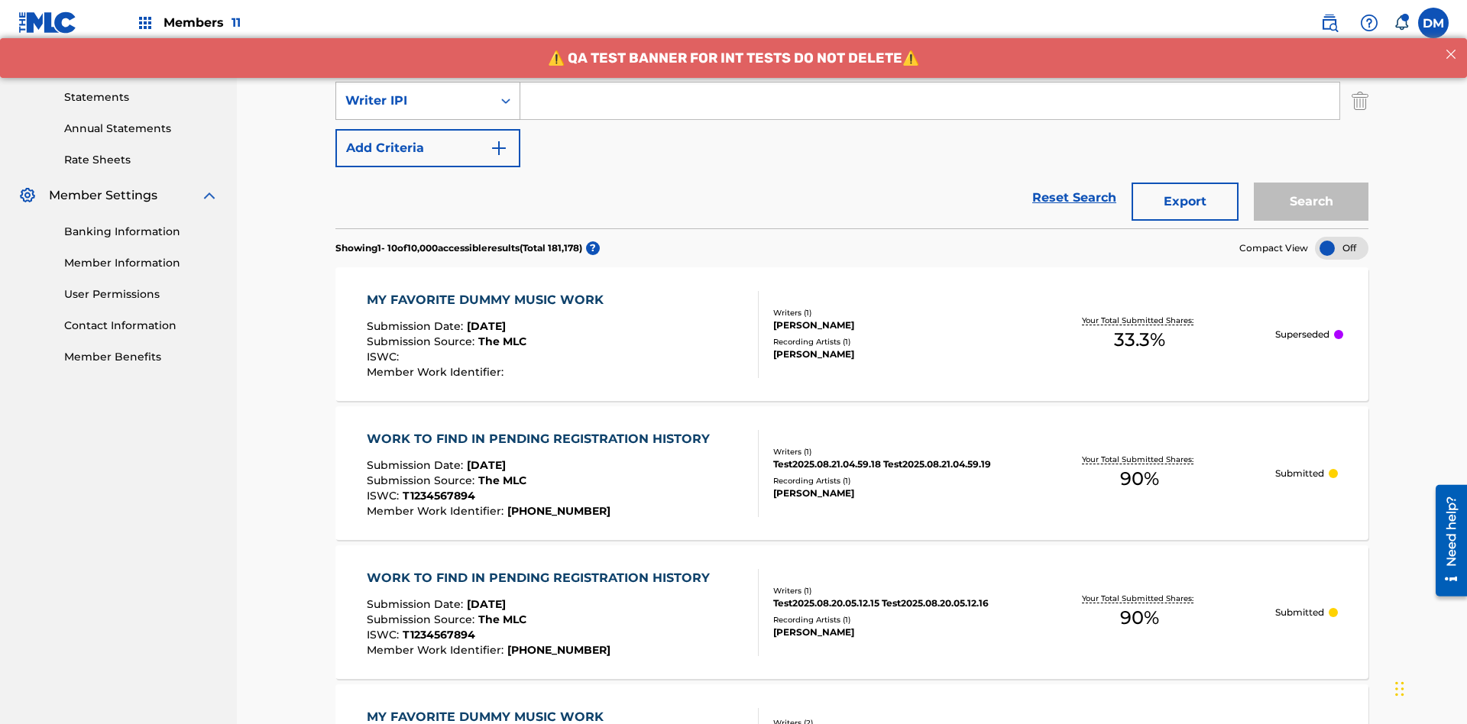
click at [414, 101] on div "Writer IPI" at bounding box center [414, 101] width 138 height 18
click at [428, 139] on div "Artist" at bounding box center [427, 139] width 183 height 38
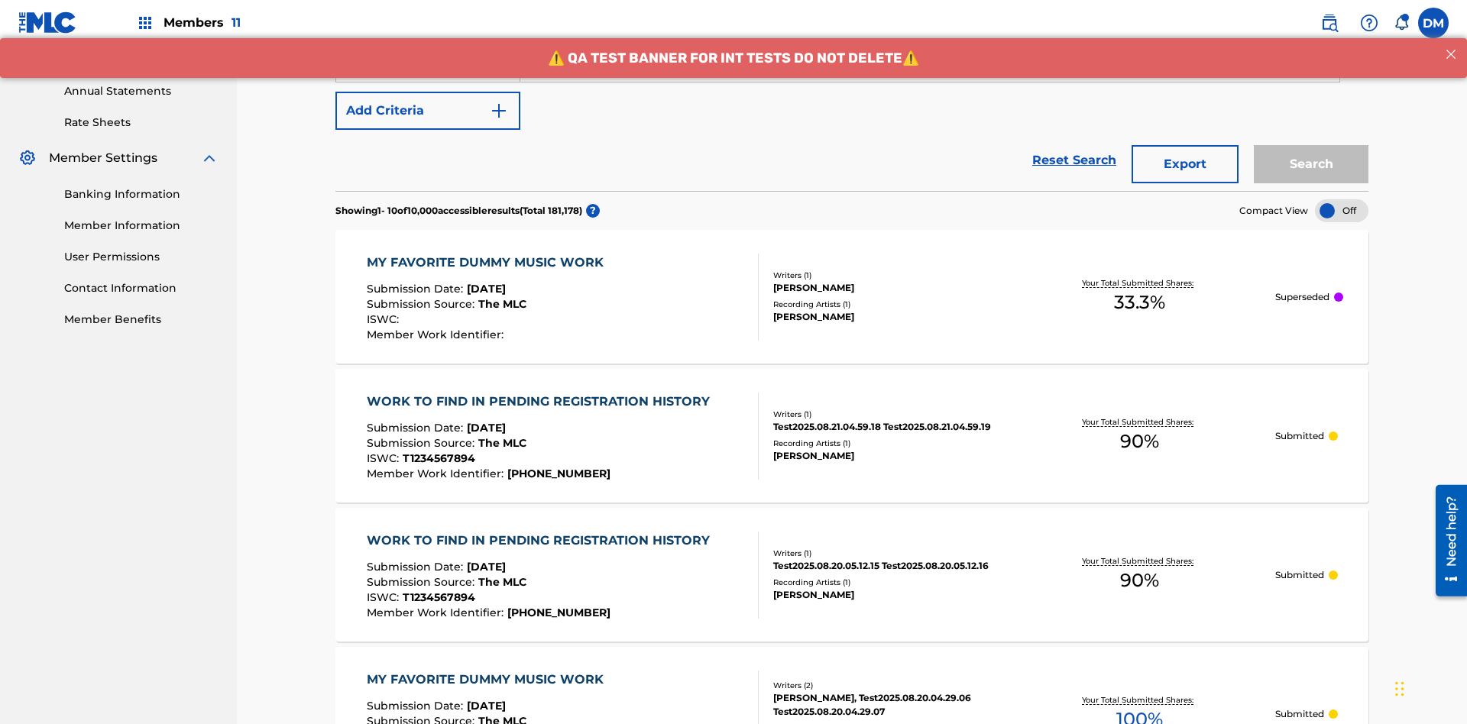
click at [428, 111] on button "Add Criteria" at bounding box center [427, 111] width 185 height 38
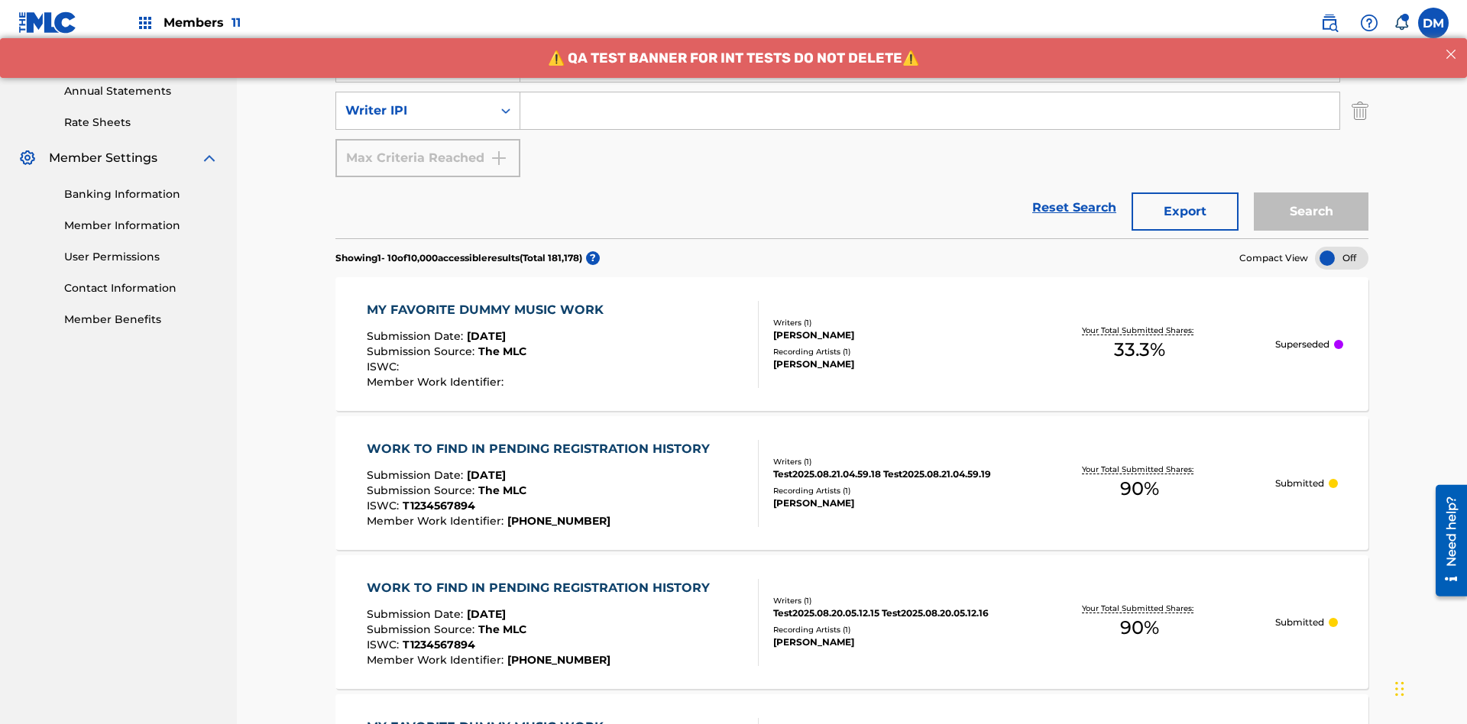
scroll to position [538, 0]
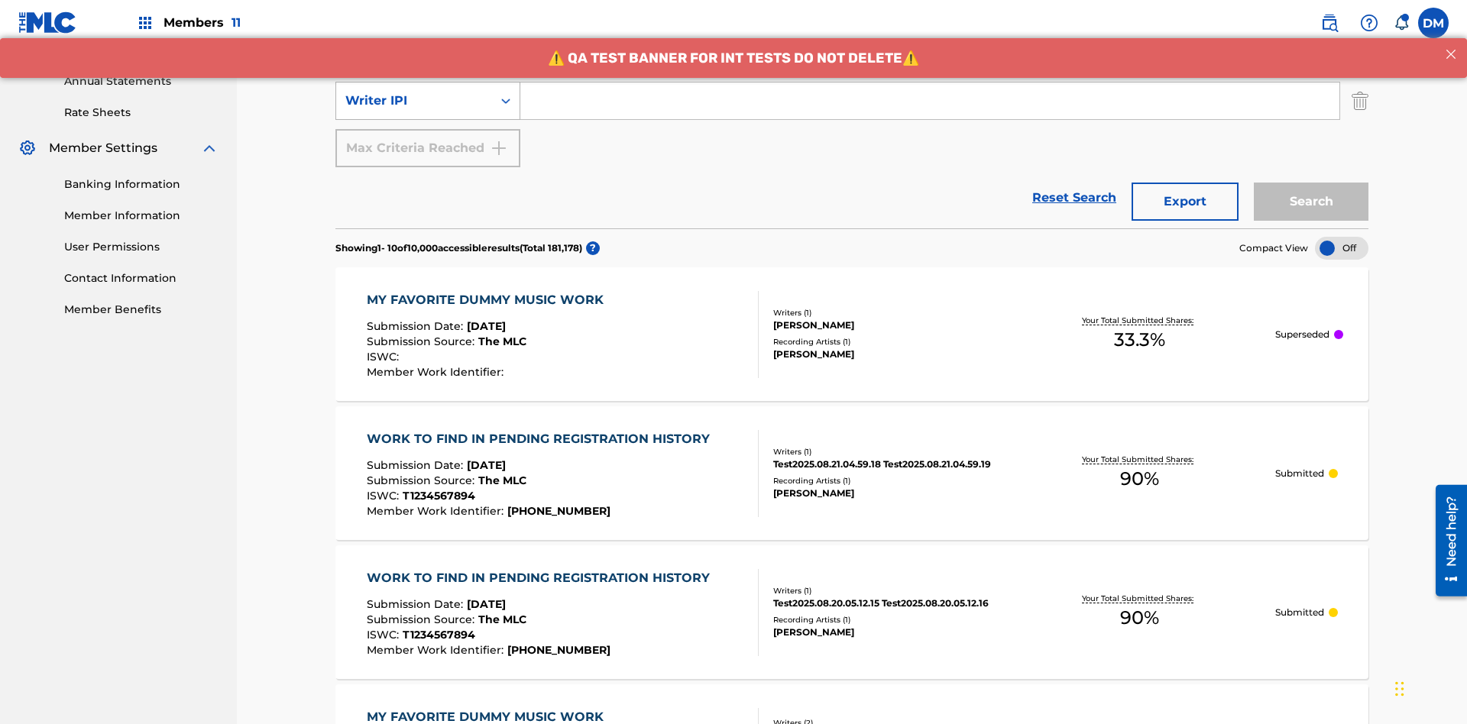
click at [414, 101] on div "Writer IPI" at bounding box center [414, 101] width 138 height 18
click at [428, 139] on div "Writer IPI" at bounding box center [427, 139] width 183 height 38
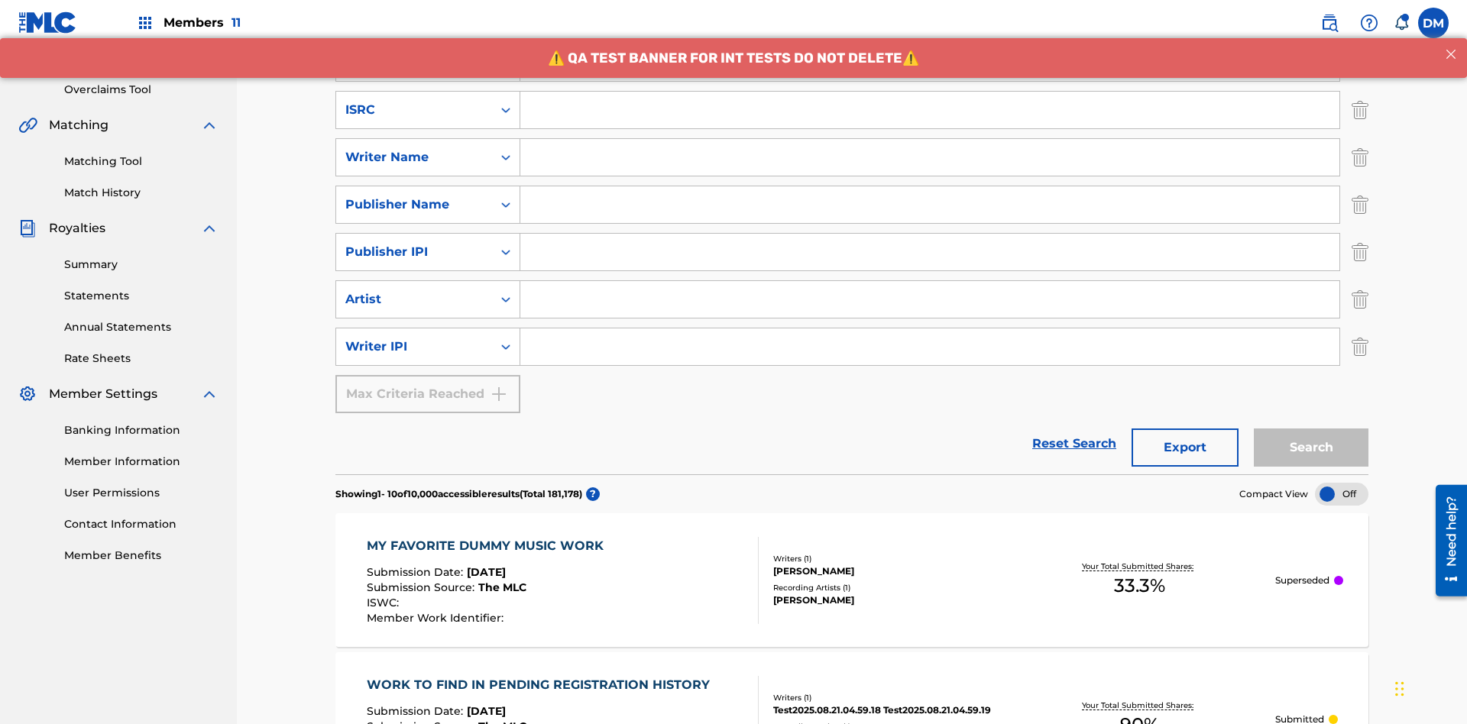
click at [930, 110] on input "Search Form" at bounding box center [929, 110] width 819 height 37
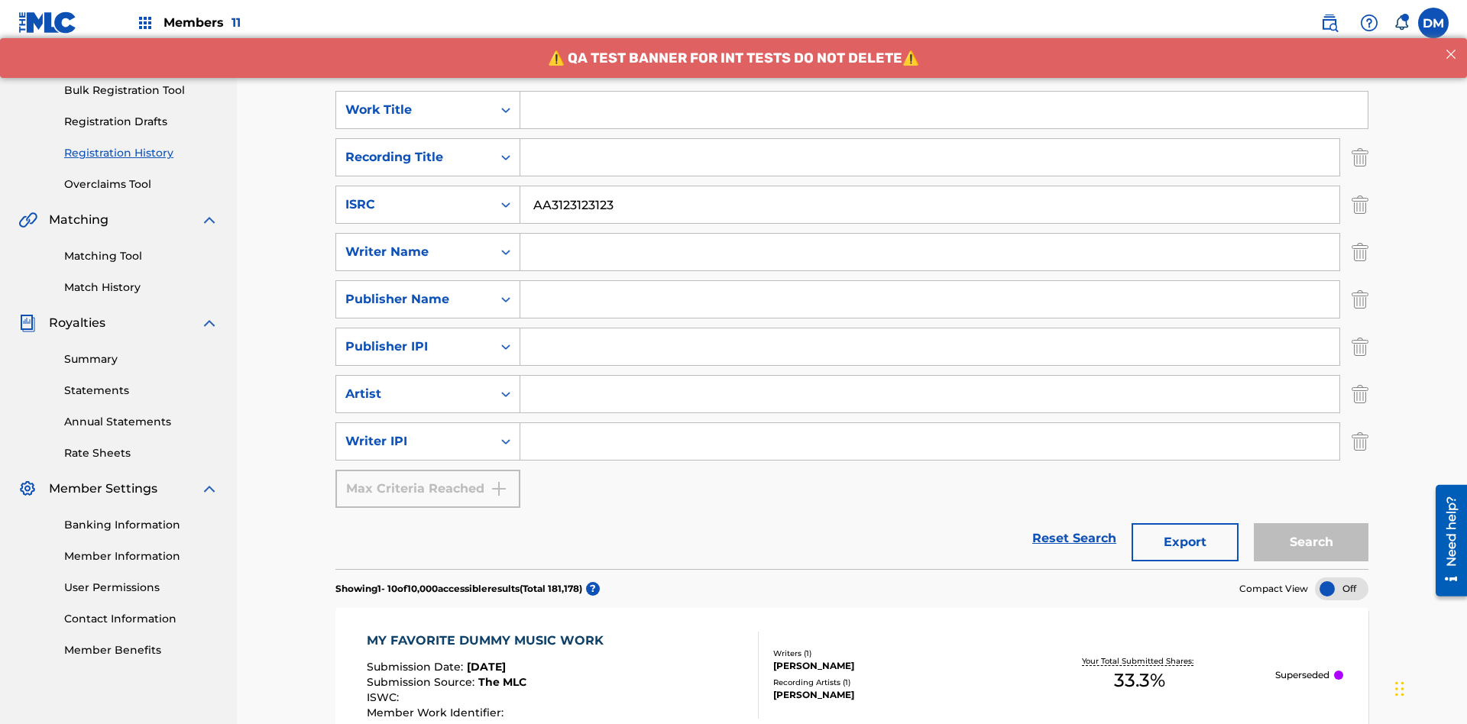
type input "AA3123123123"
click at [943, 110] on input "Search Form" at bounding box center [943, 110] width 847 height 37
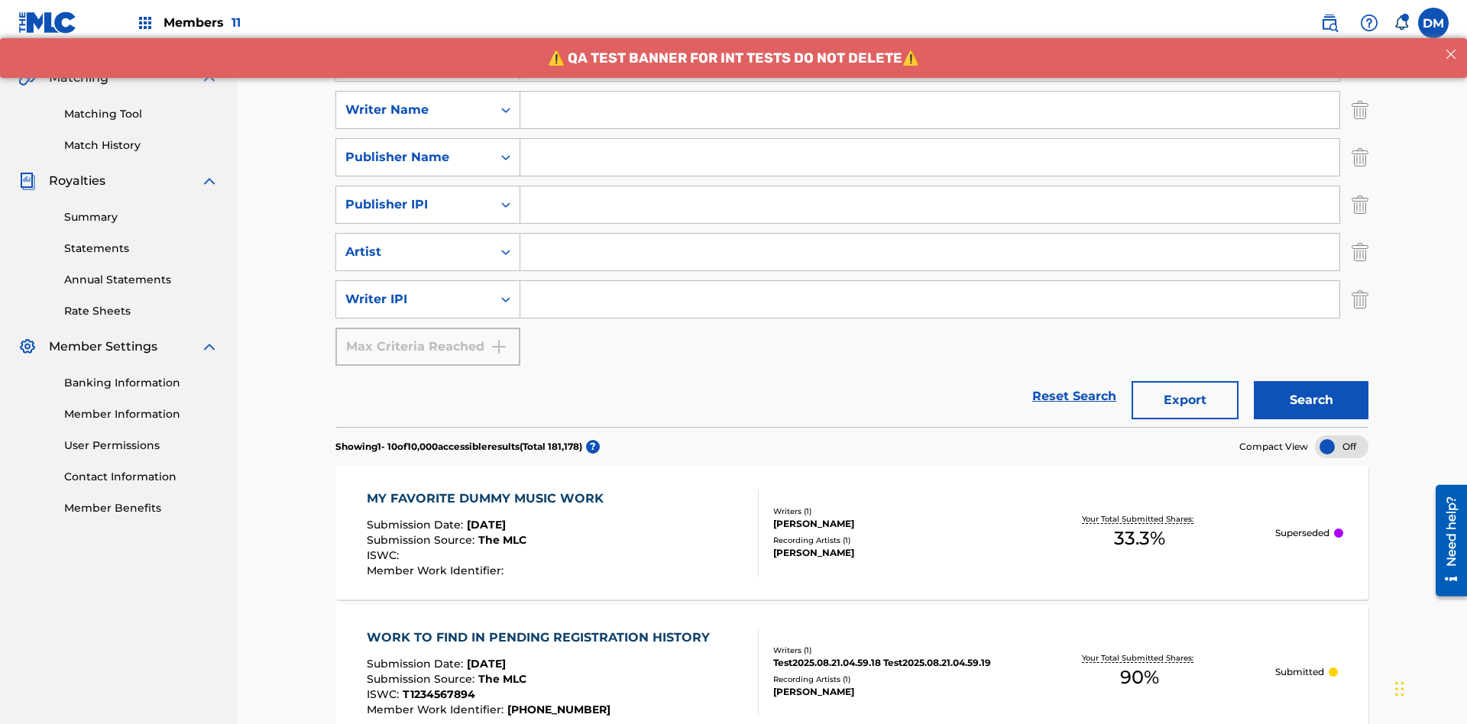
type input "MY FAVORITE DUMMY MUSIC WORK"
click at [930, 110] on input "Search Form" at bounding box center [929, 110] width 819 height 37
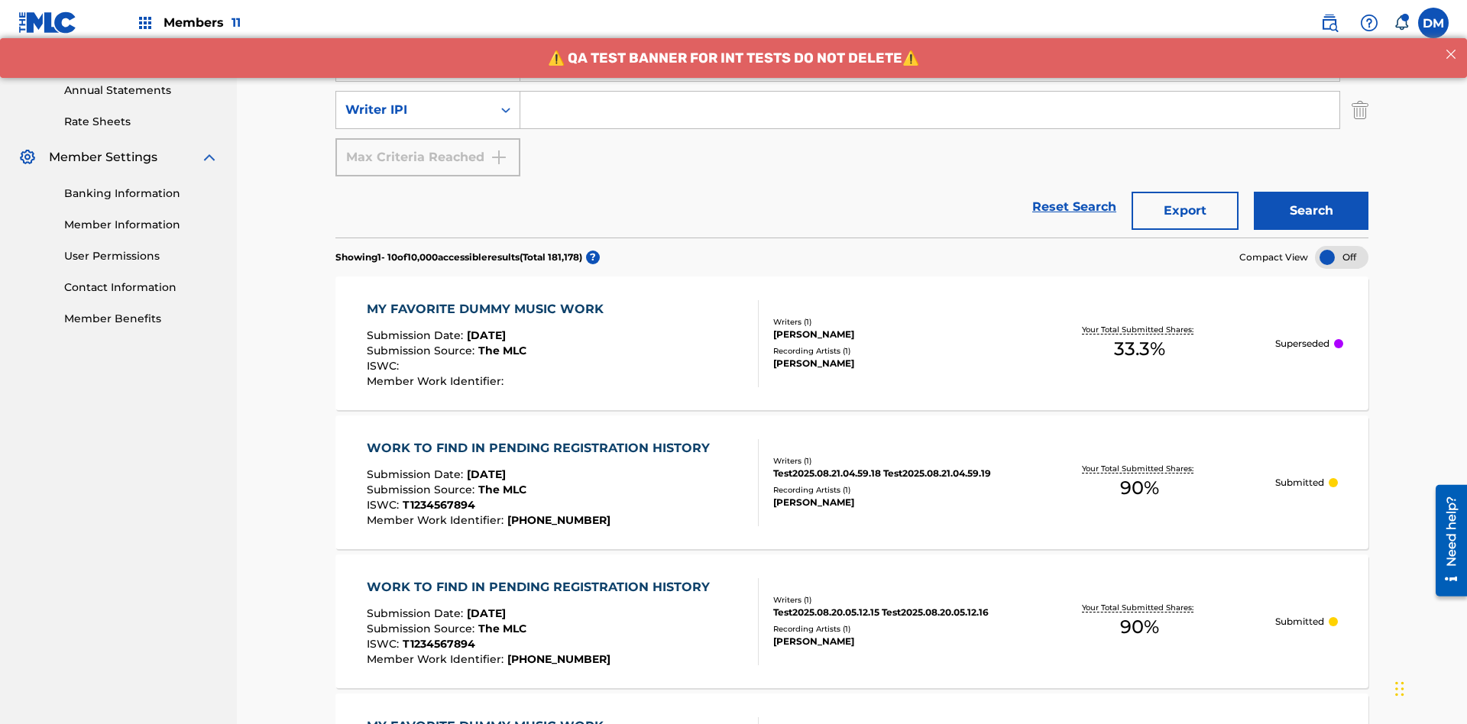
type input "[PERSON_NAME]"
click at [930, 110] on input "Search Form" at bounding box center [929, 110] width 819 height 37
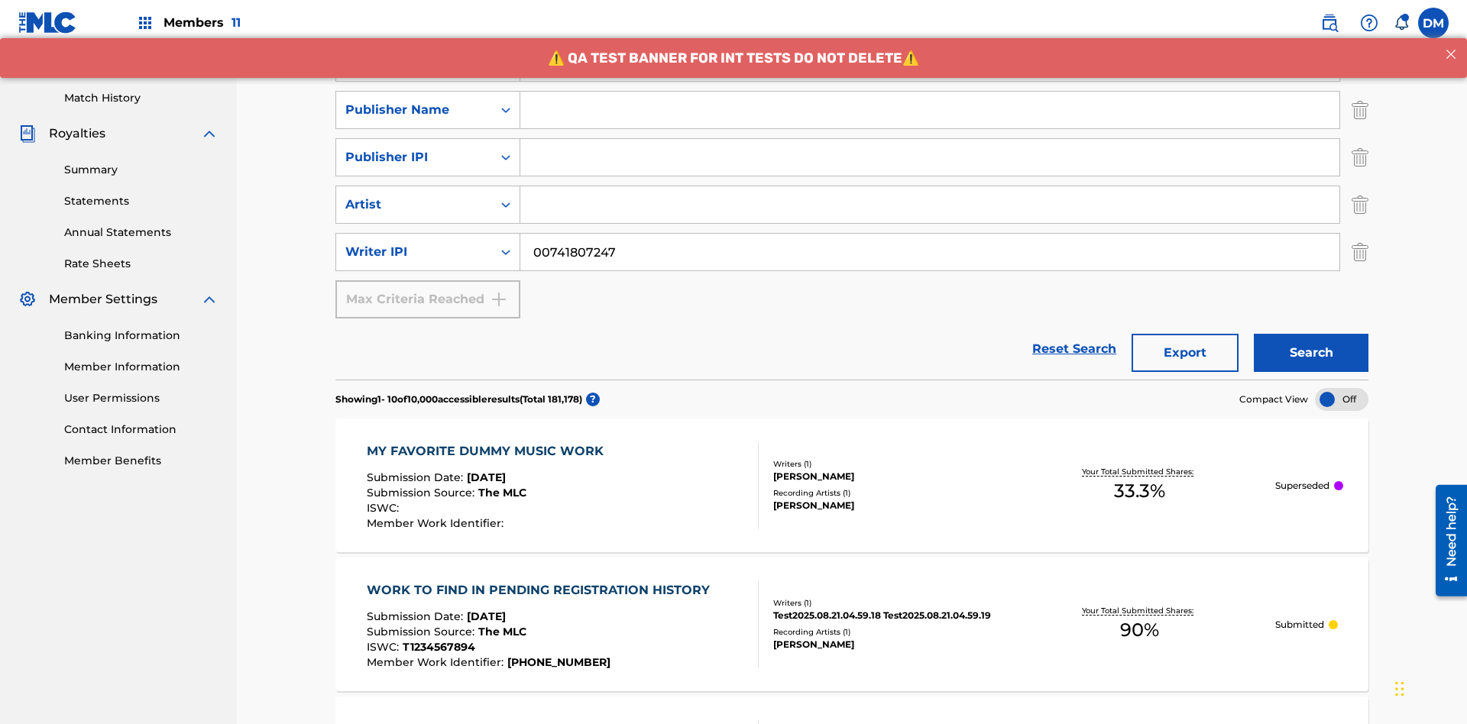
type input "00741807247"
click at [930, 110] on input "Search Form" at bounding box center [929, 110] width 819 height 37
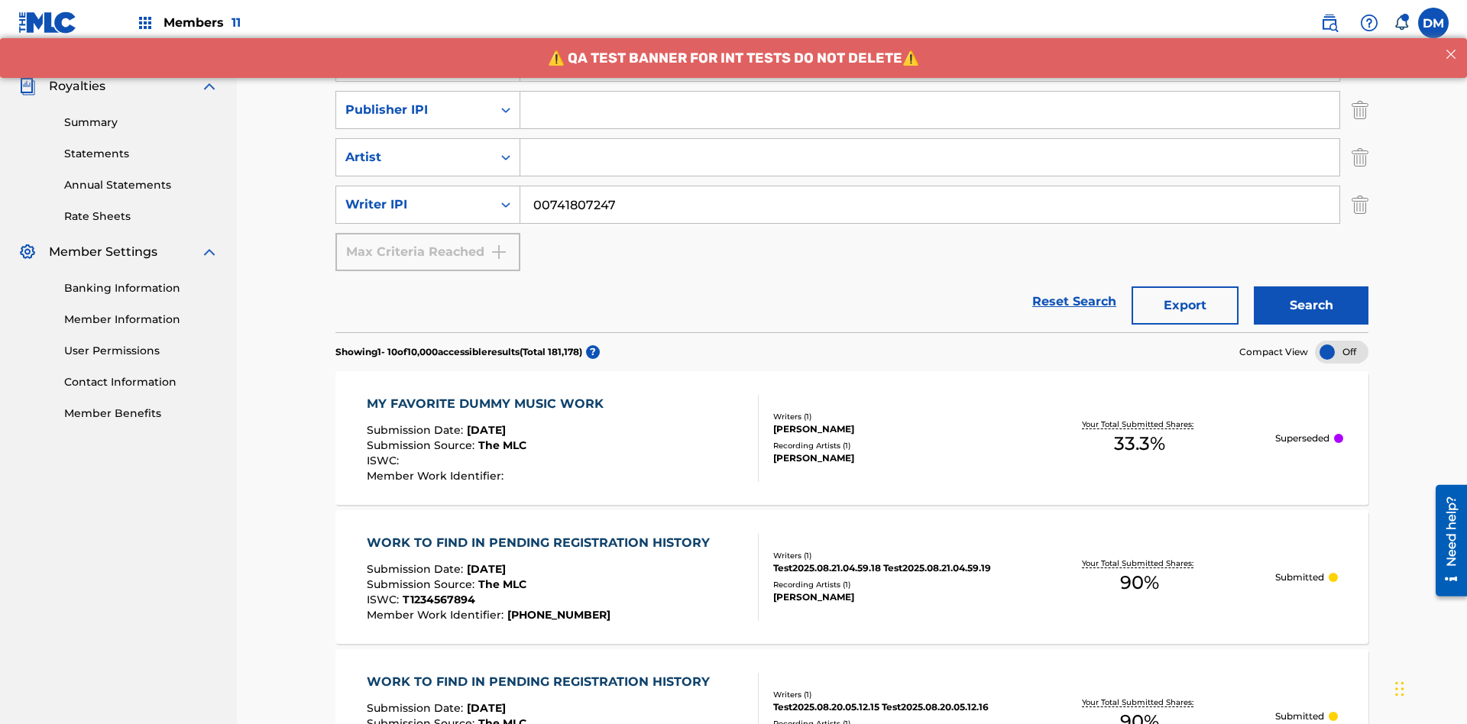
type input "CALACA"
click at [930, 110] on input "Search Form" at bounding box center [929, 110] width 819 height 37
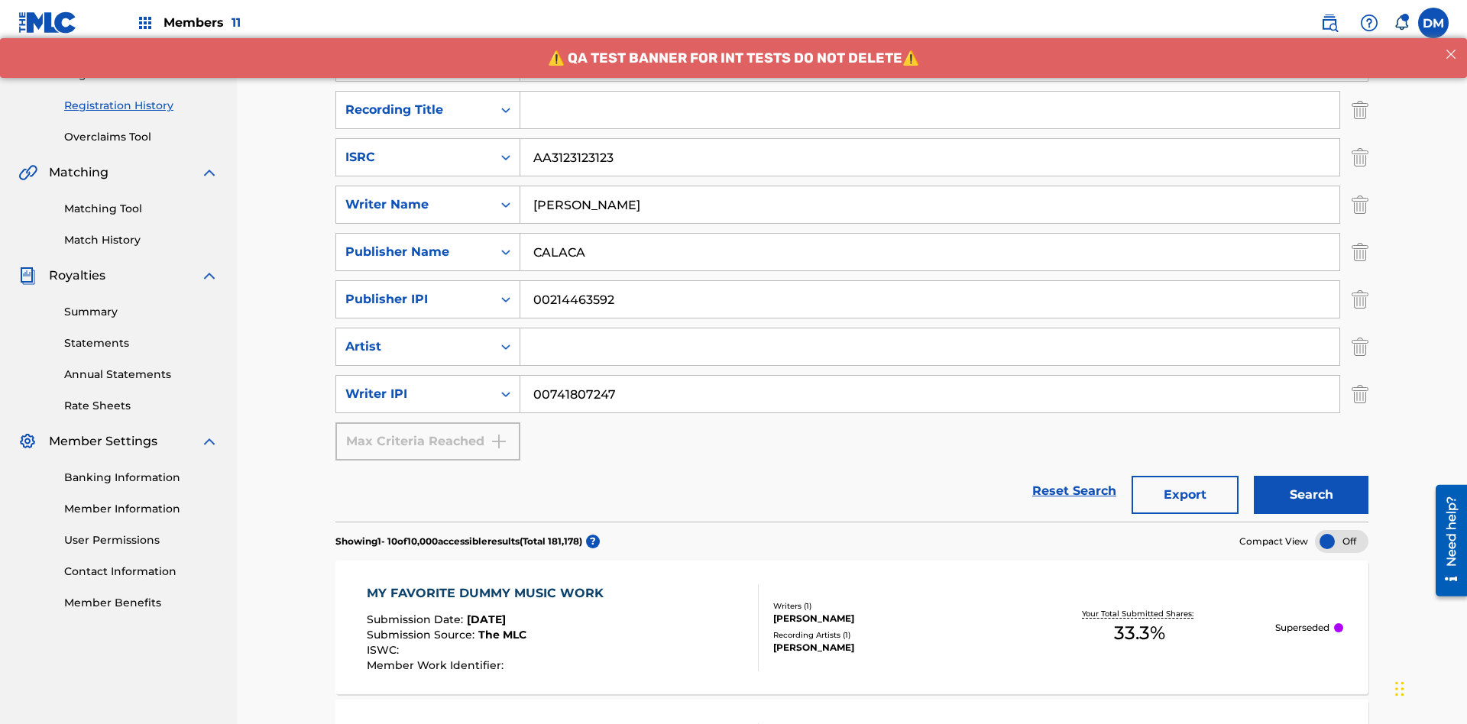
type input "00214463592"
click at [930, 110] on input "Search Form" at bounding box center [929, 110] width 819 height 37
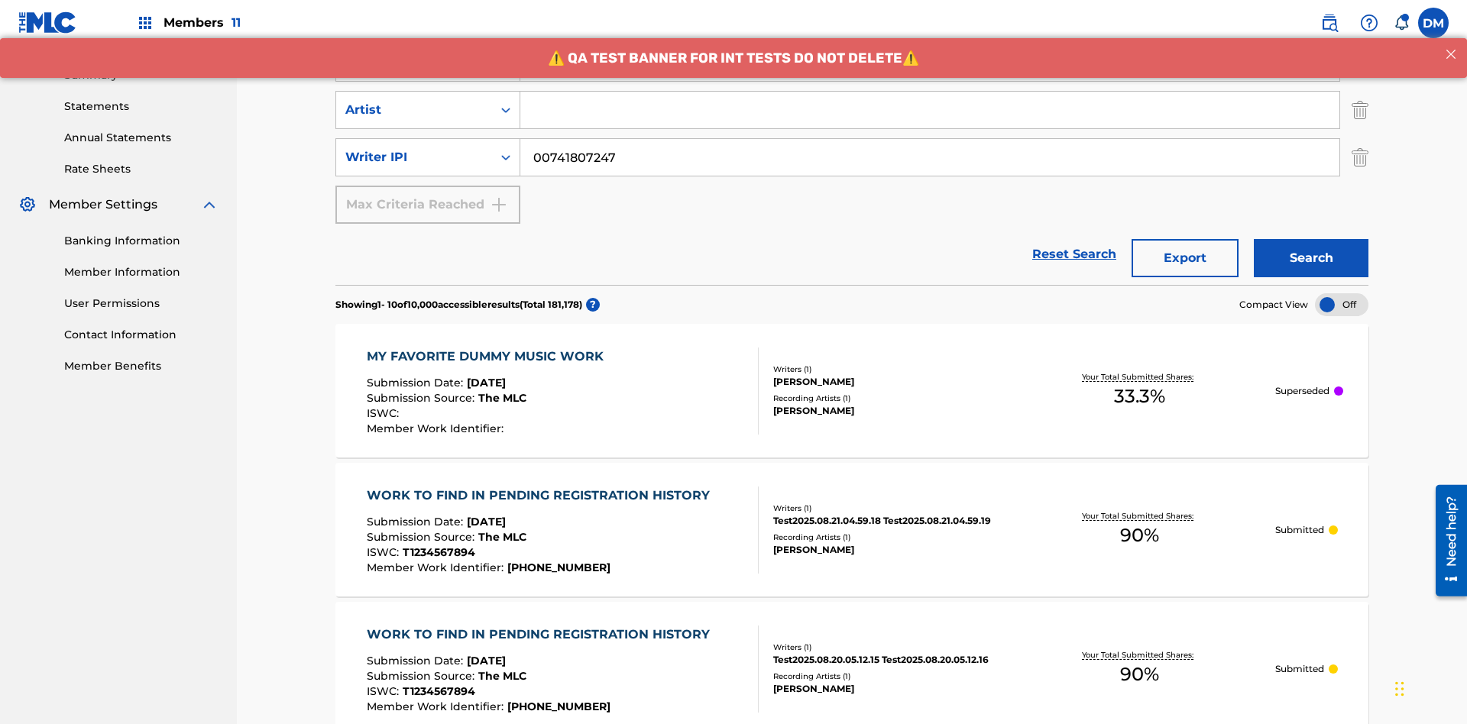
type input "Best Song Ever"
click at [930, 110] on input "Search Form" at bounding box center [929, 110] width 819 height 37
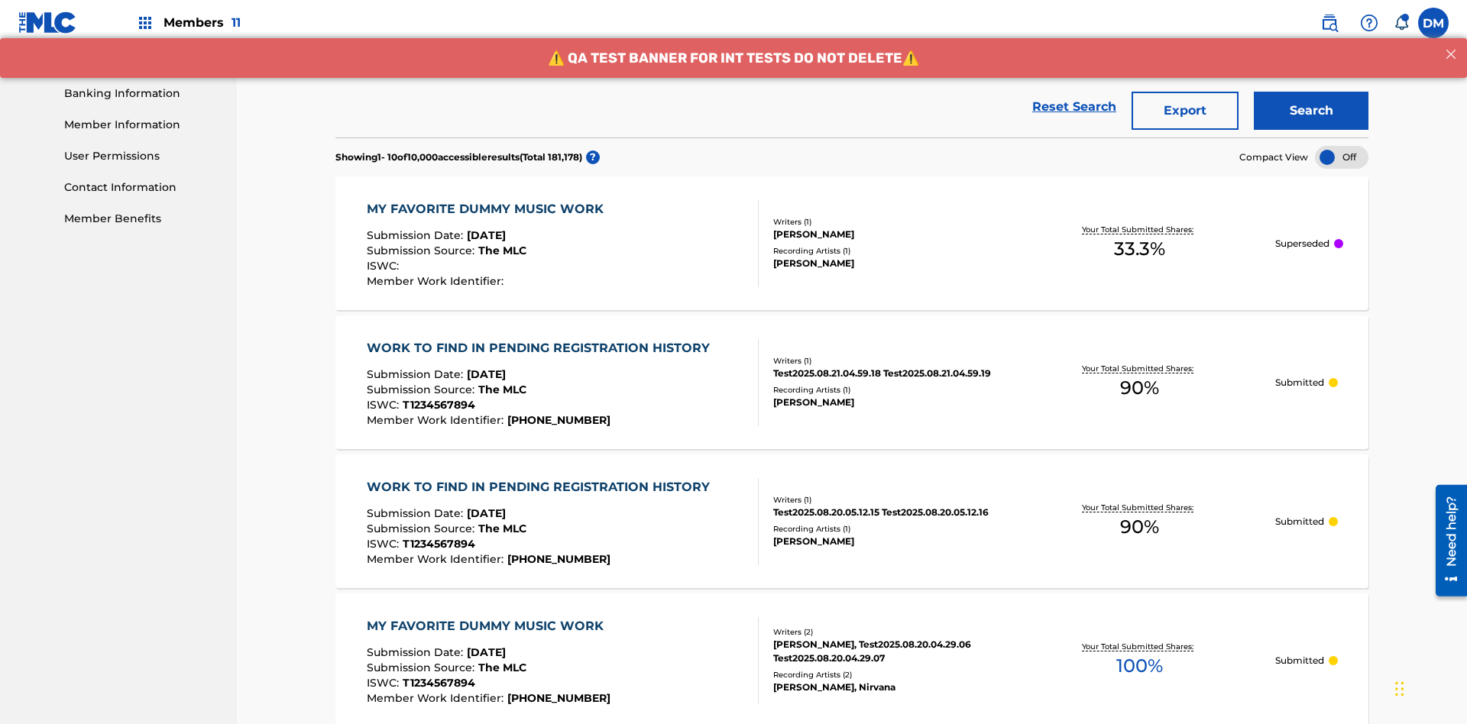
type input "[PERSON_NAME]"
click at [1311, 111] on button "Search" at bounding box center [1311, 111] width 115 height 38
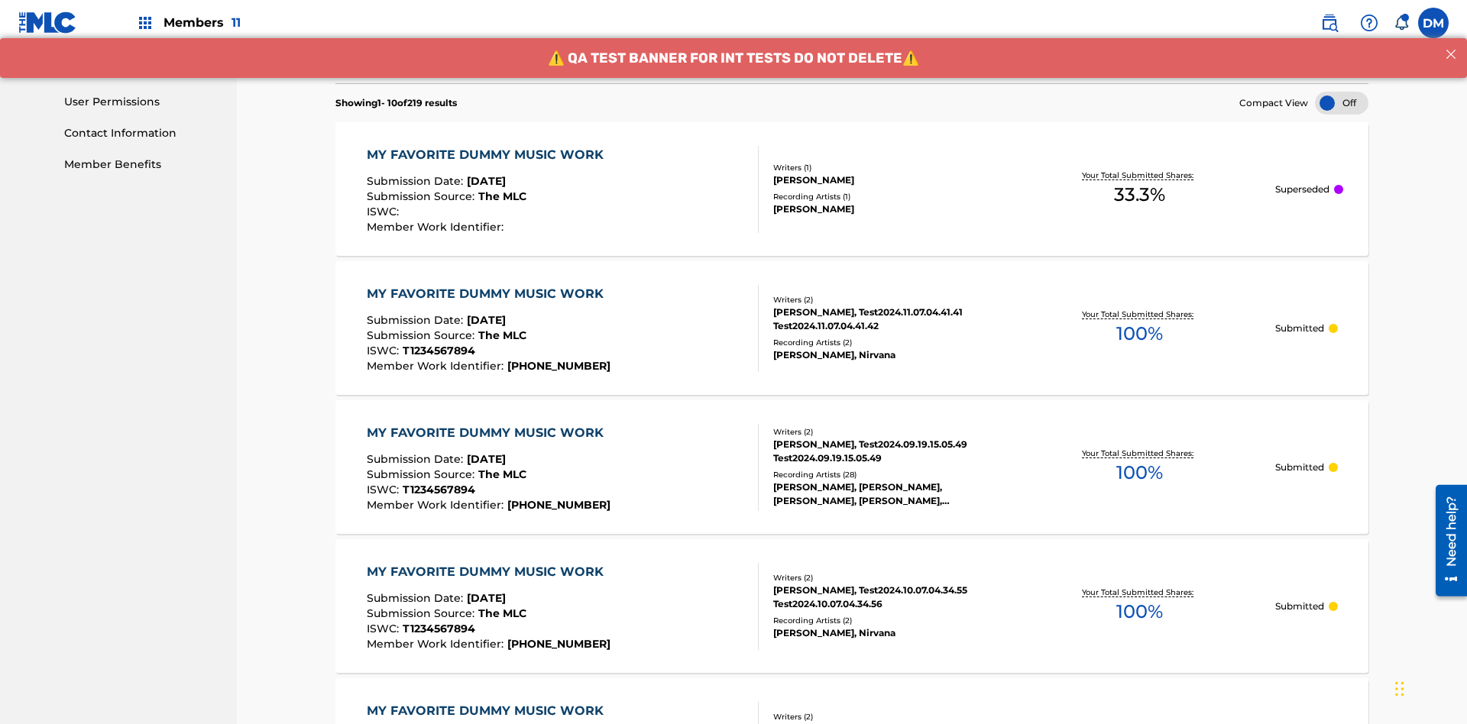
scroll to position [736, 0]
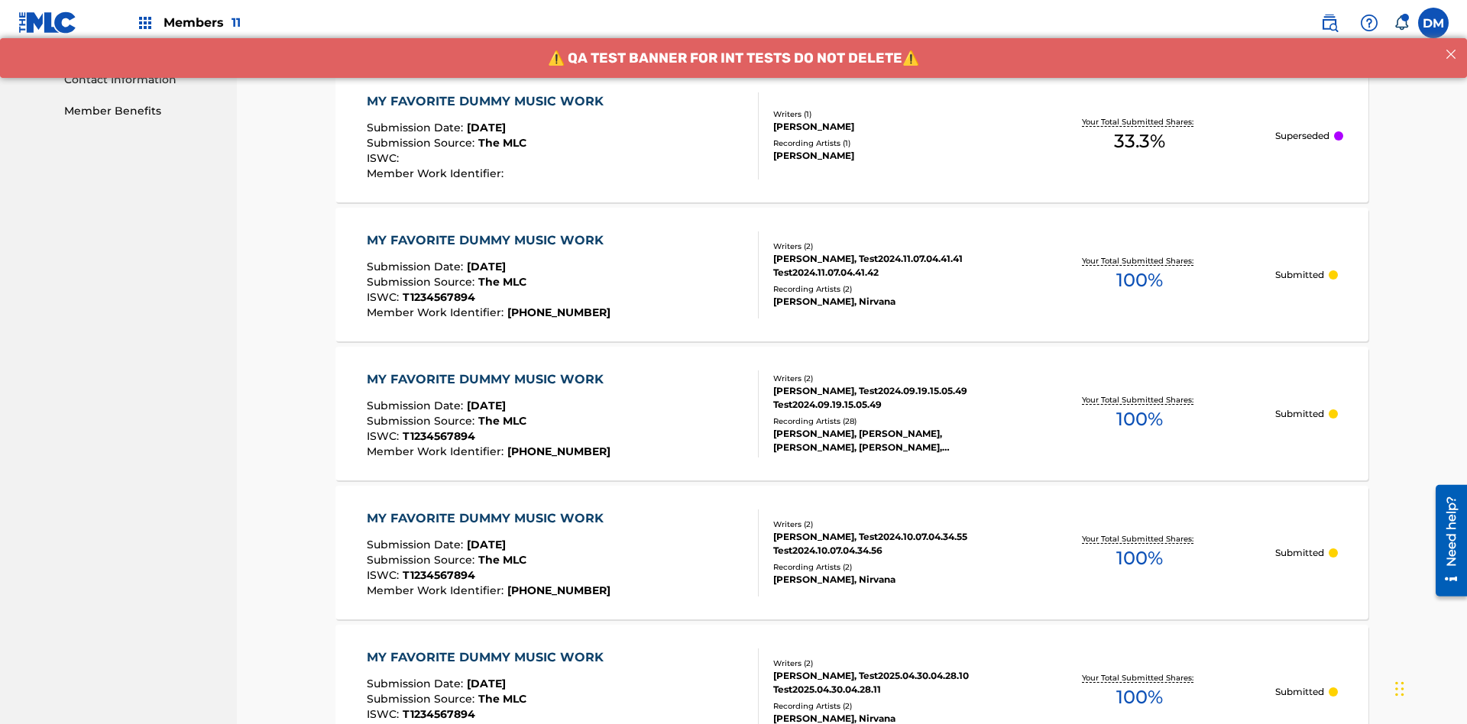
click at [487, 101] on div "MY FAVORITE DUMMY MUSIC WORK" at bounding box center [489, 101] width 244 height 18
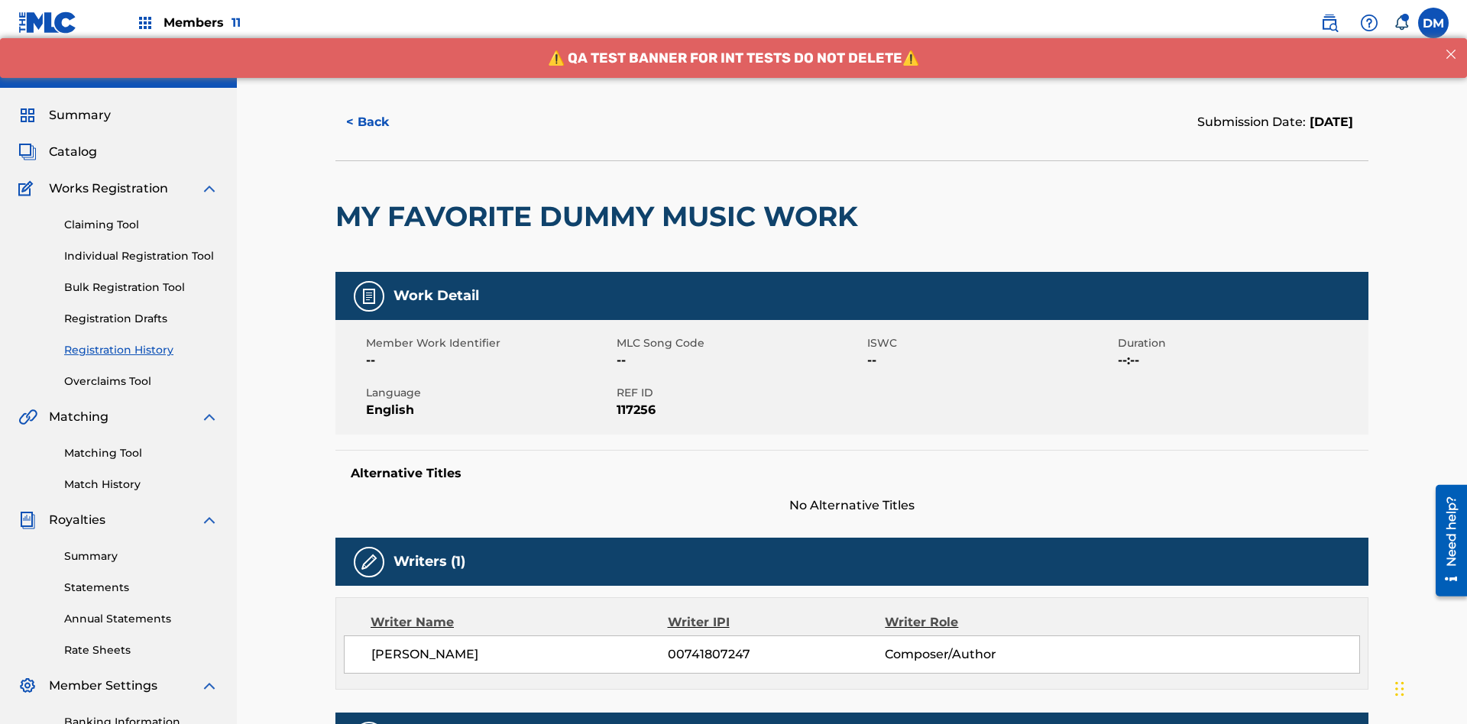
scroll to position [450, 0]
